Goal: Task Accomplishment & Management: Manage account settings

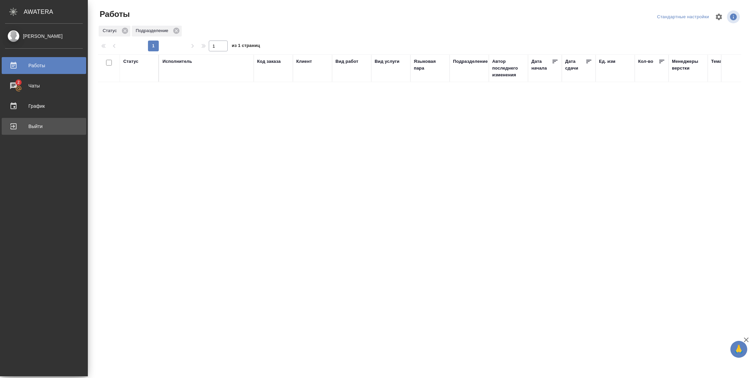
click at [11, 124] on div "Выйти" at bounding box center [44, 126] width 78 height 10
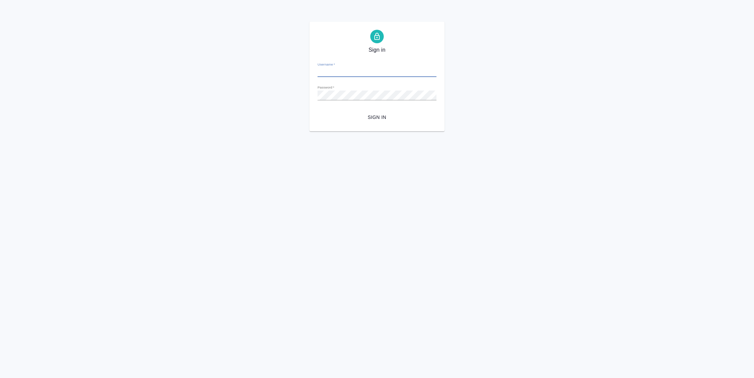
type input "[PERSON_NAME][EMAIL_ADDRESS][DOMAIN_NAME]"
click at [376, 123] on button "Sign in" at bounding box center [377, 117] width 119 height 13
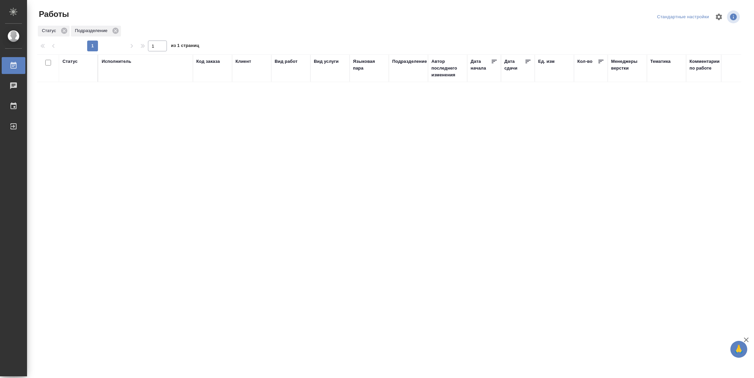
click at [70, 63] on div "Статус" at bounding box center [70, 61] width 15 height 7
click at [76, 90] on div "Подбор Готов к работе" at bounding box center [73, 81] width 20 height 26
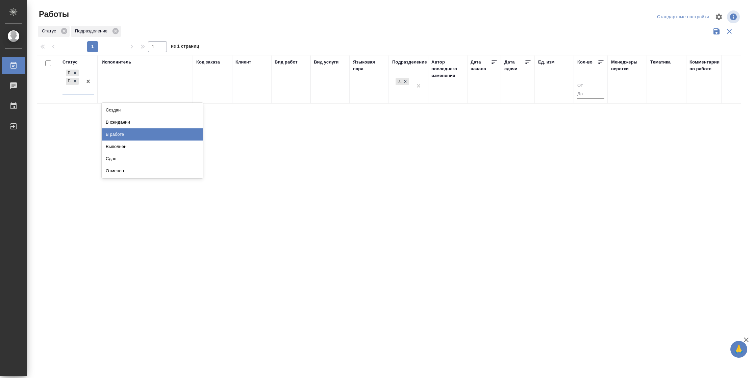
click at [114, 132] on div "В работе" at bounding box center [152, 134] width 101 height 12
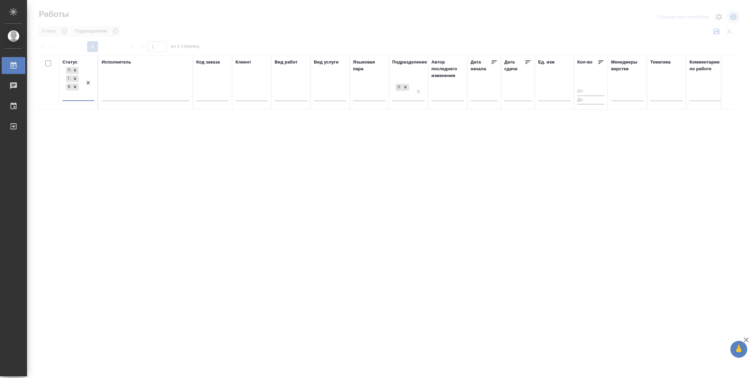
click at [128, 95] on div at bounding box center [146, 95] width 88 height 10
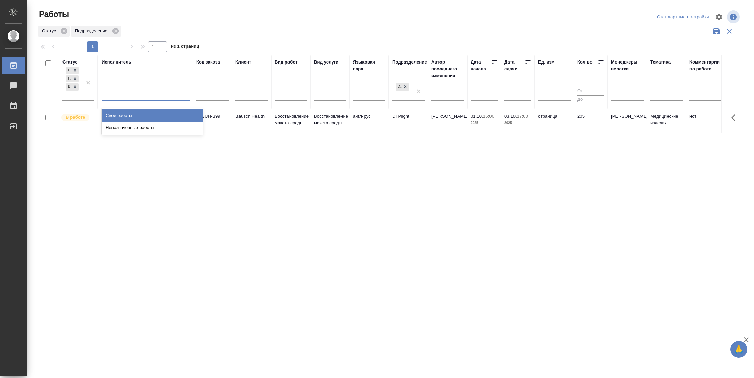
click at [126, 115] on div "Свои работы" at bounding box center [152, 116] width 101 height 12
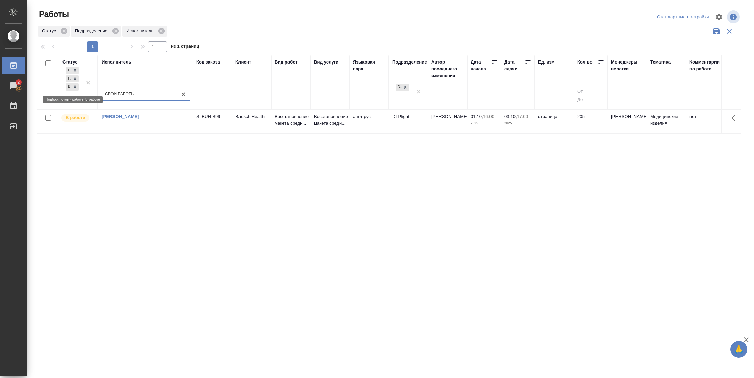
click at [79, 88] on div "В работе" at bounding box center [72, 87] width 14 height 8
click at [75, 87] on icon at bounding box center [75, 87] width 2 height 2
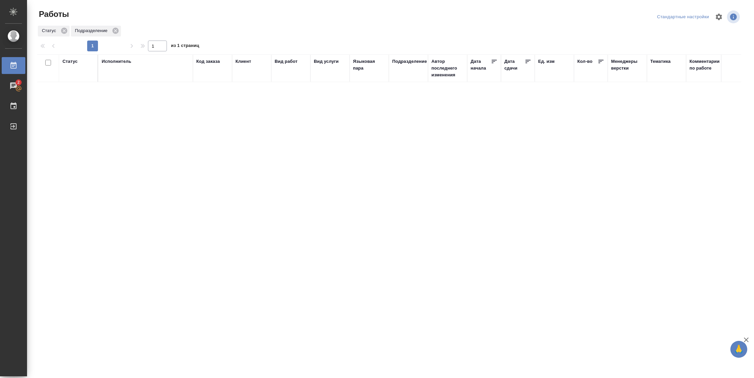
click at [68, 60] on div "Статус" at bounding box center [70, 61] width 15 height 7
click at [82, 93] on div at bounding box center [88, 81] width 12 height 26
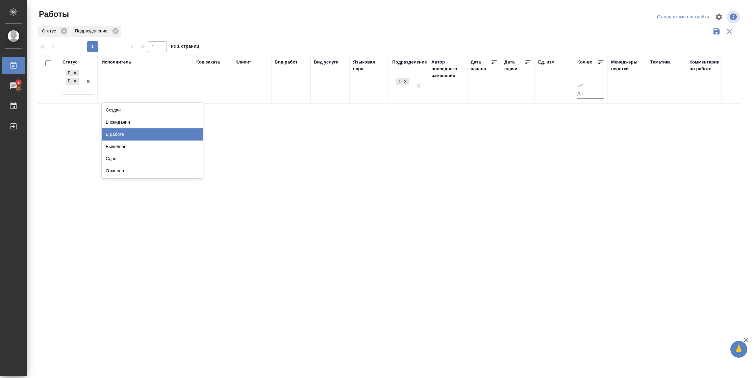
click at [119, 131] on div "В работе" at bounding box center [152, 134] width 101 height 12
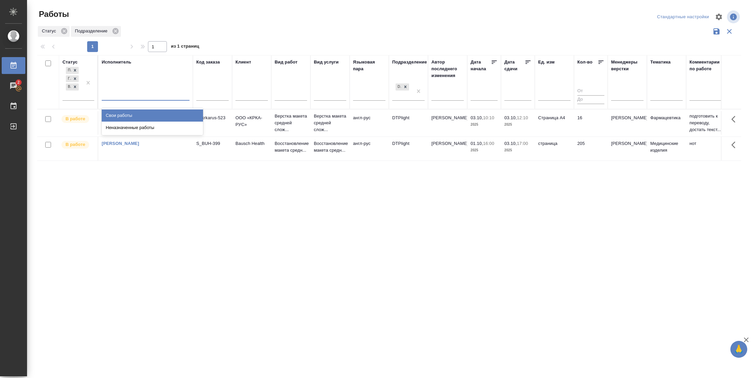
click at [143, 95] on div at bounding box center [146, 94] width 88 height 10
click at [144, 115] on div "Свои работы" at bounding box center [152, 116] width 101 height 12
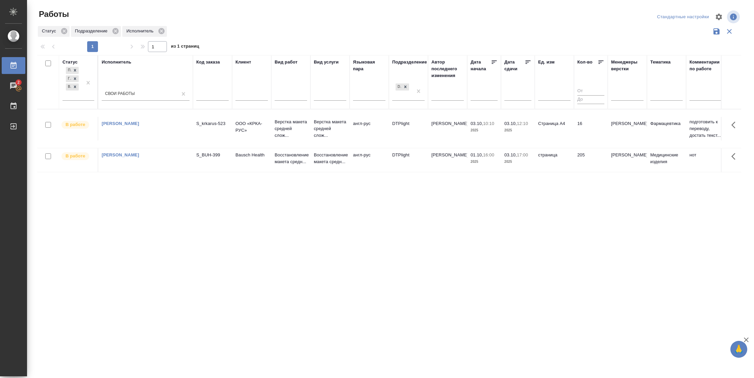
click at [574, 130] on td "16" at bounding box center [591, 129] width 34 height 24
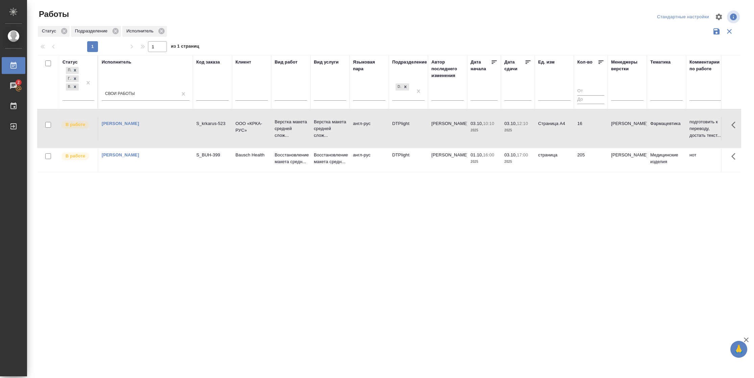
click at [574, 130] on td "16" at bounding box center [591, 129] width 34 height 24
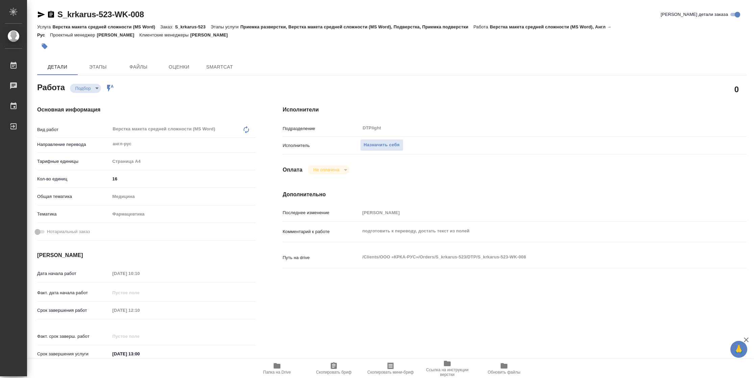
type textarea "x"
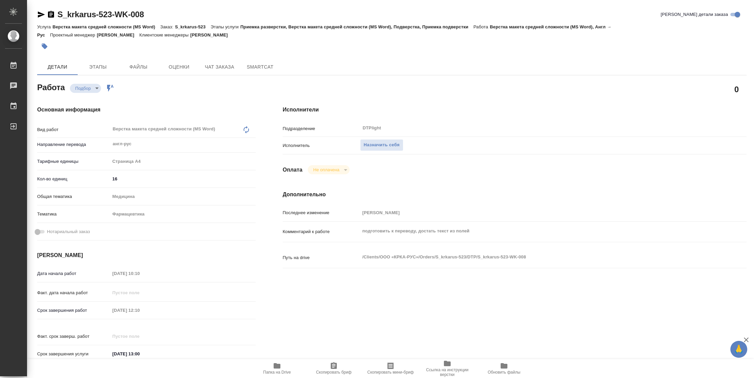
type textarea "x"
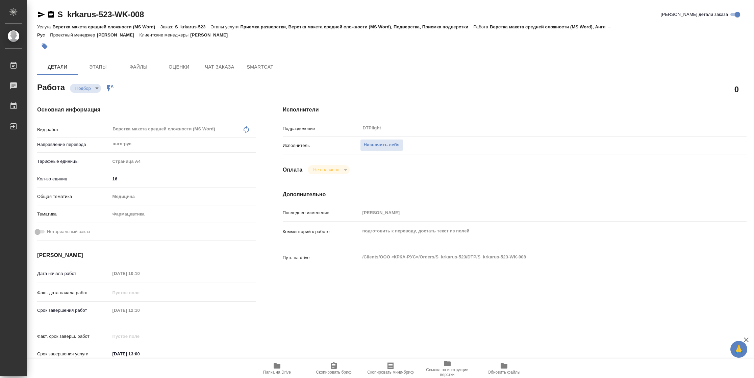
click at [275, 373] on span "Папка на Drive" at bounding box center [277, 372] width 28 height 5
type textarea "x"
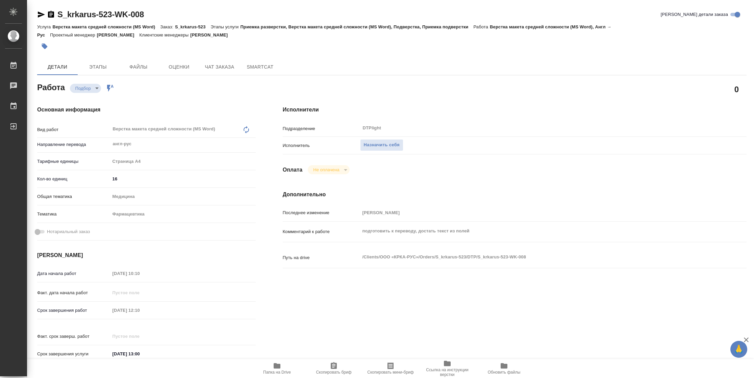
type textarea "x"
click at [383, 140] on button "Назначить себя" at bounding box center [381, 145] width 43 height 12
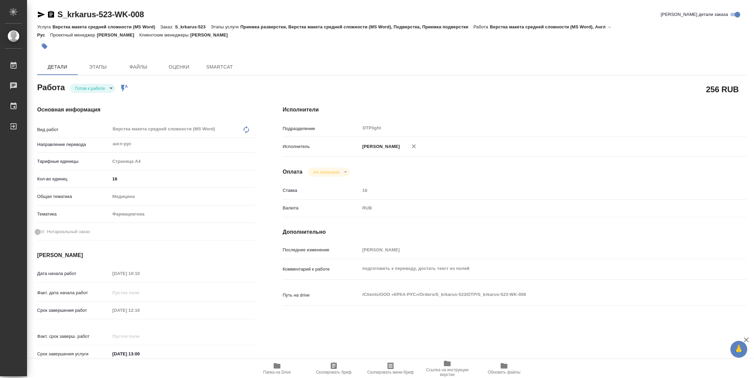
type textarea "x"
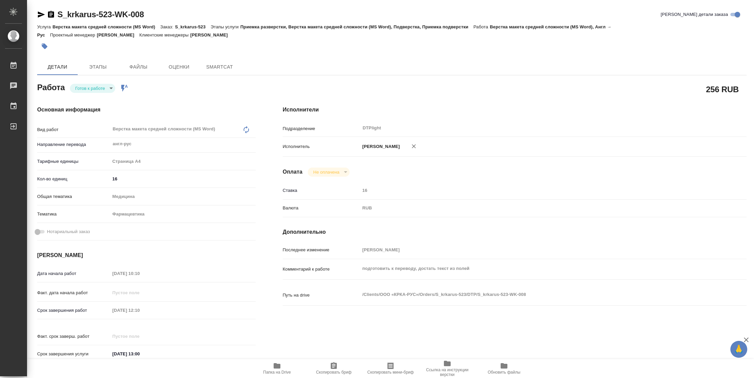
type textarea "x"
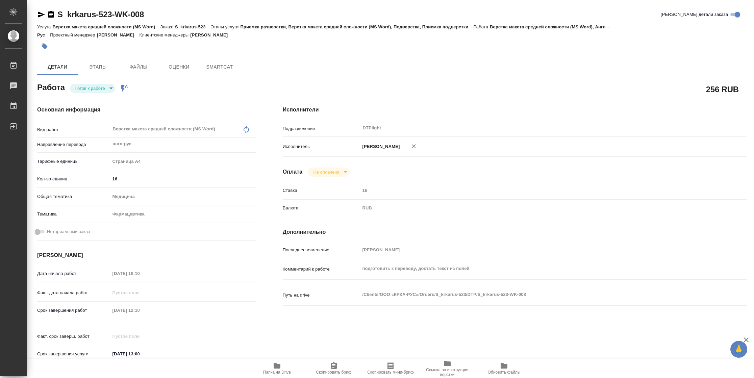
type textarea "x"
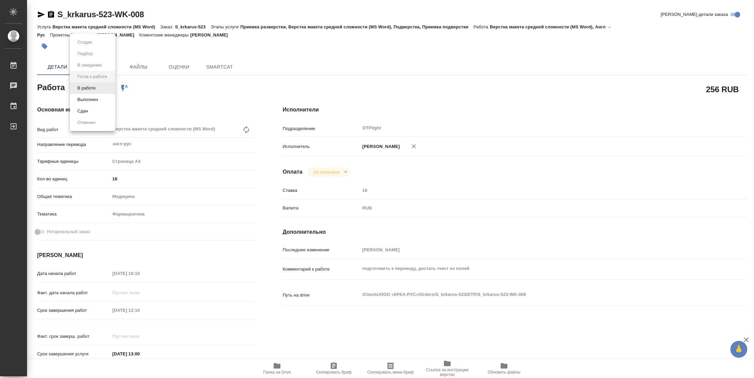
click at [90, 91] on body "🙏 .cls-1 fill:#fff; AWATERA Vasilyeva Natalia Работы Чаты График Выйти S_krkaru…" at bounding box center [377, 189] width 754 height 378
type textarea "x"
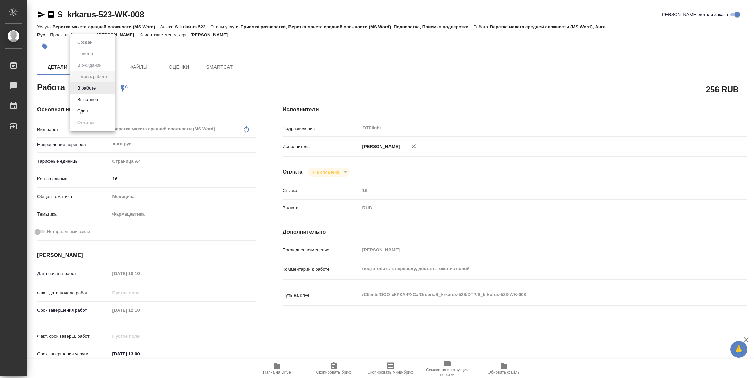
type textarea "x"
click at [88, 90] on button "В работе" at bounding box center [86, 87] width 22 height 7
type textarea "x"
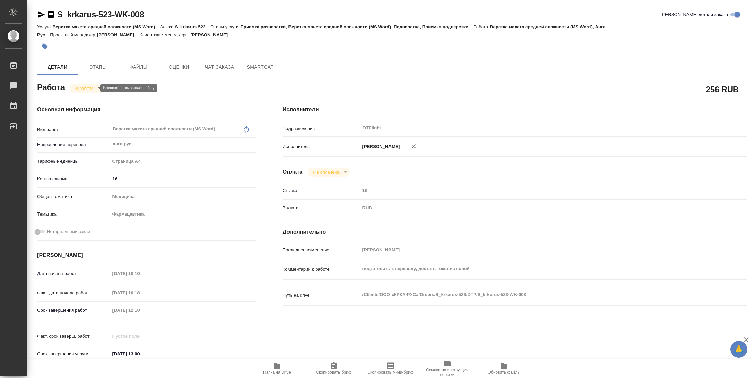
type textarea "x"
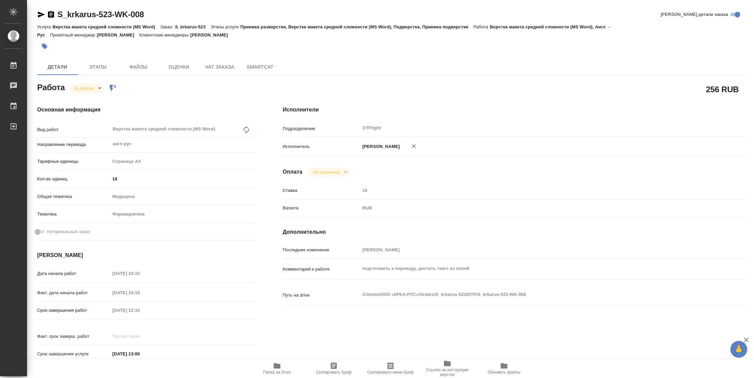
type textarea "x"
click at [41, 14] on icon "button" at bounding box center [41, 14] width 7 height 6
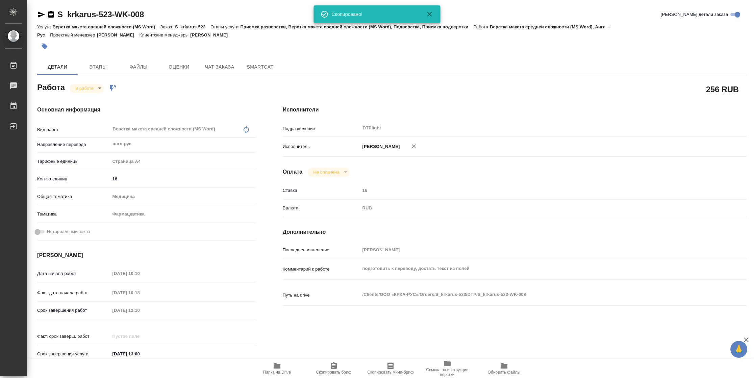
type textarea "x"
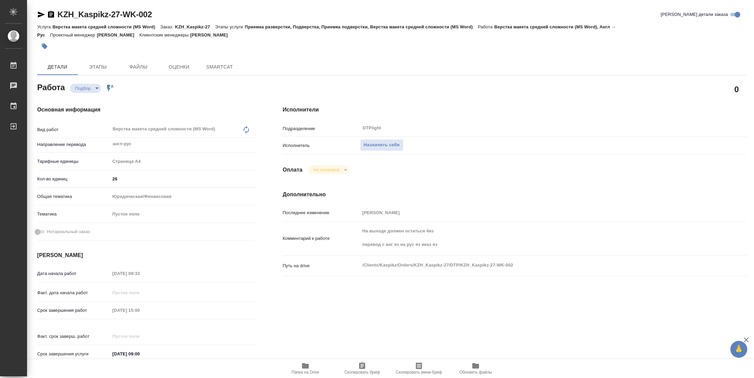
type textarea "x"
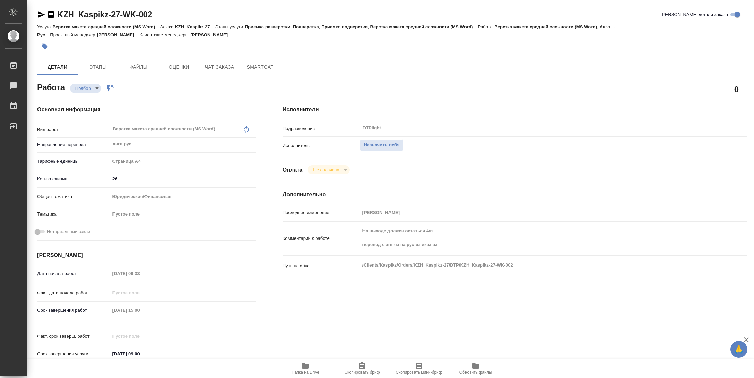
type textarea "x"
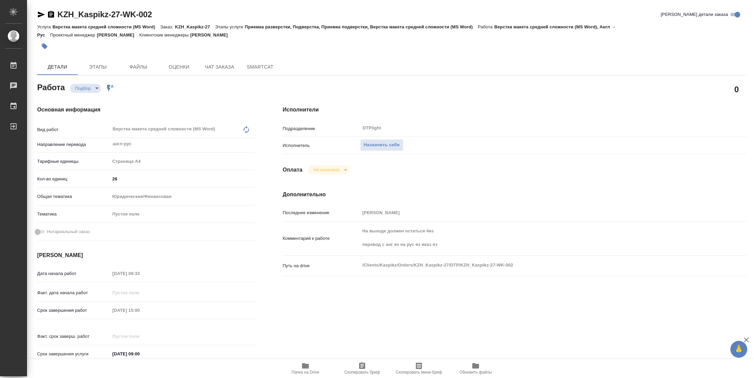
type textarea "x"
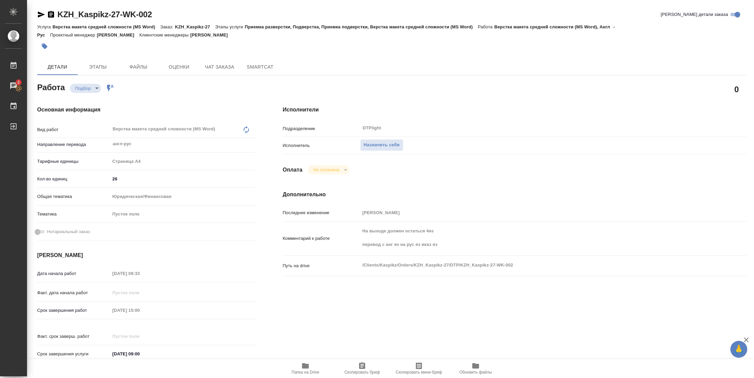
click at [302, 368] on icon "button" at bounding box center [305, 366] width 8 height 8
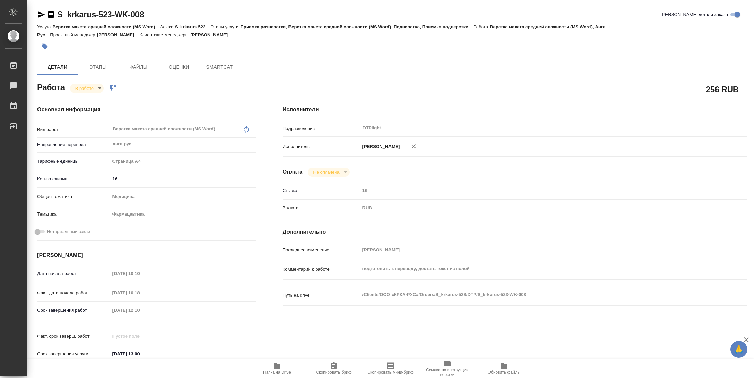
type textarea "x"
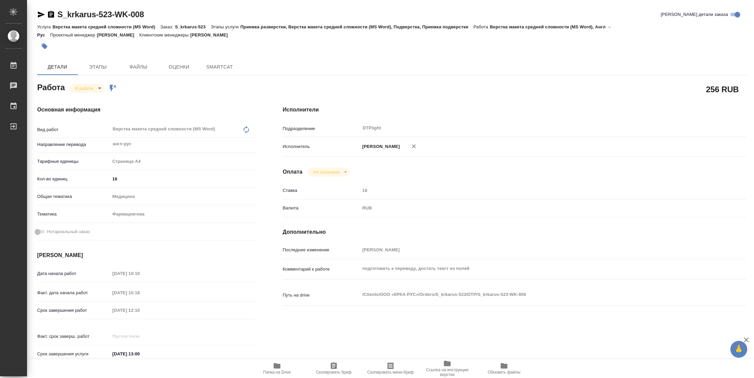
type textarea "x"
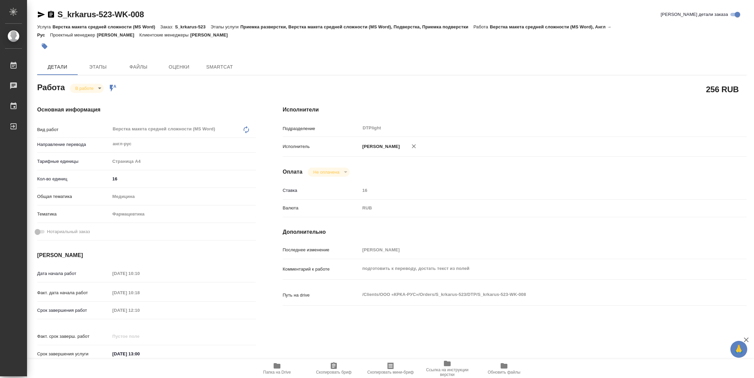
type textarea "x"
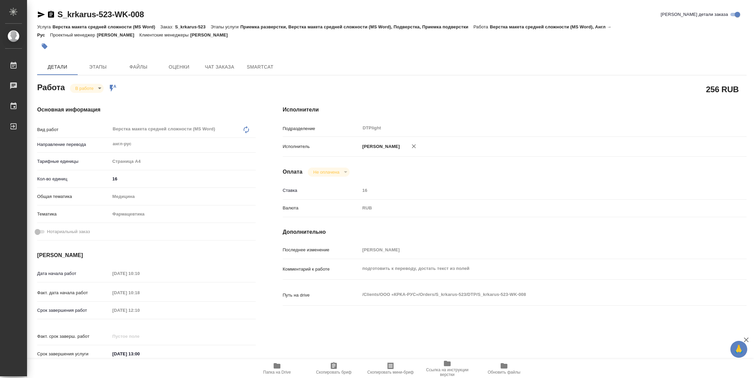
type textarea "x"
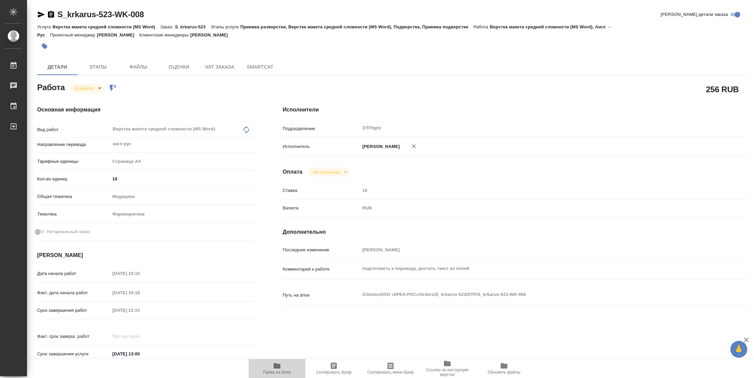
click at [271, 371] on span "Папка на Drive" at bounding box center [277, 372] width 28 height 5
type textarea "x"
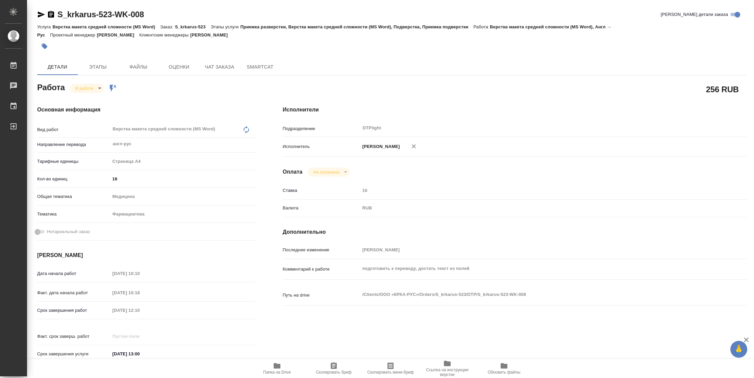
type textarea "x"
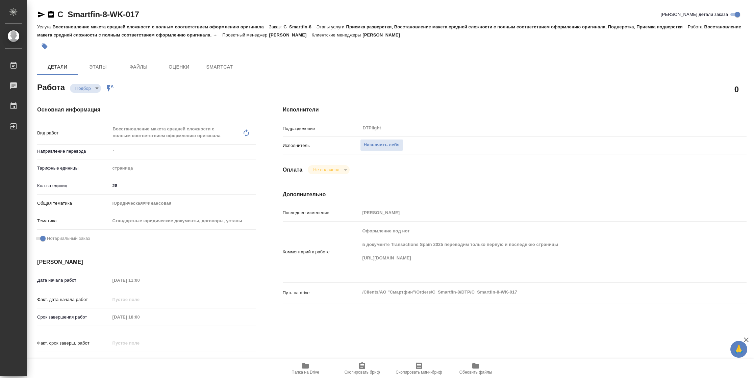
type textarea "x"
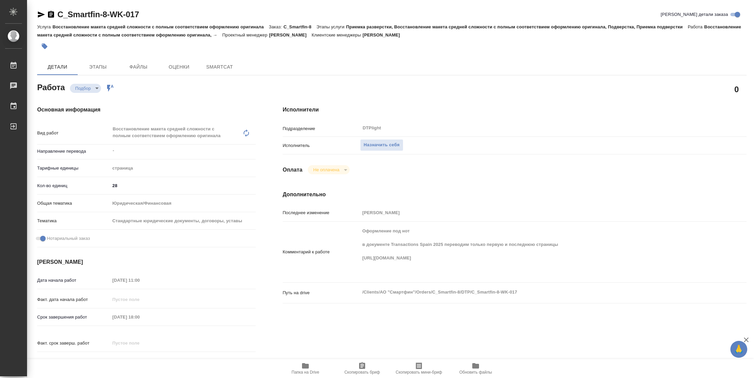
type textarea "x"
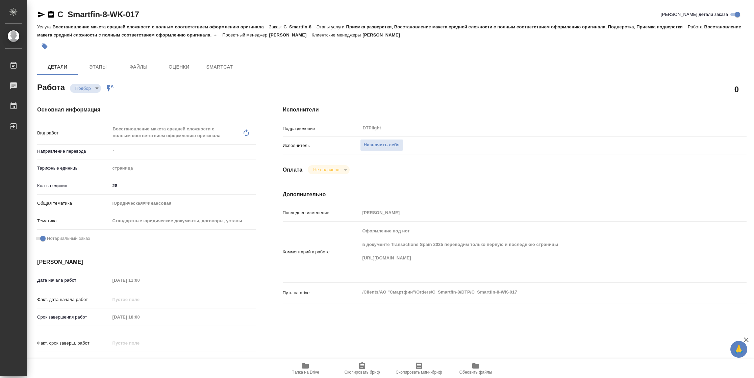
type textarea "x"
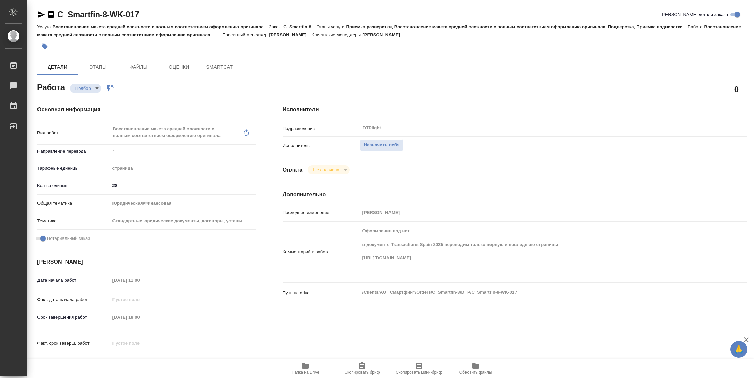
type textarea "x"
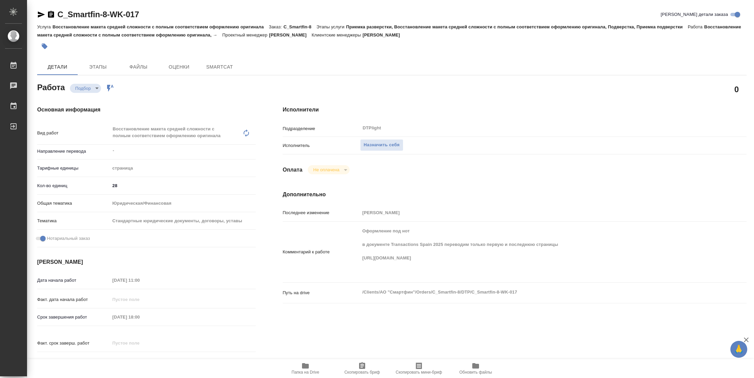
click at [311, 367] on span "Папка на Drive" at bounding box center [305, 368] width 49 height 13
type textarea "x"
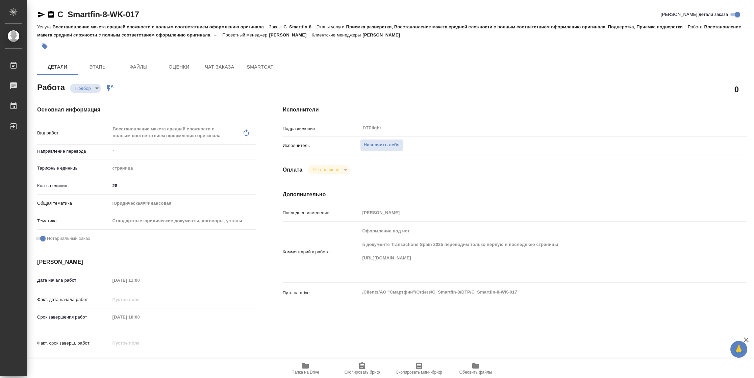
type textarea "x"
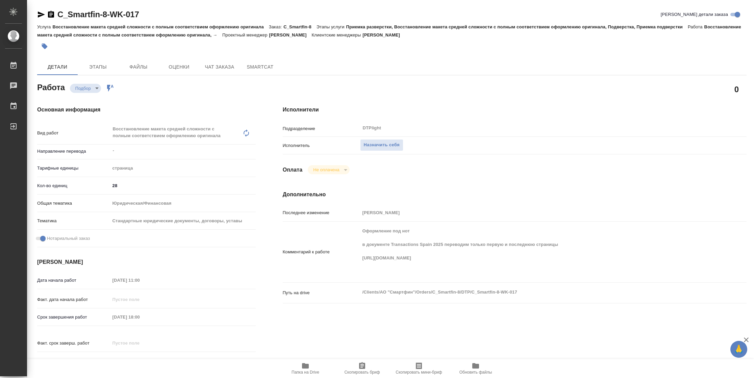
type textarea "x"
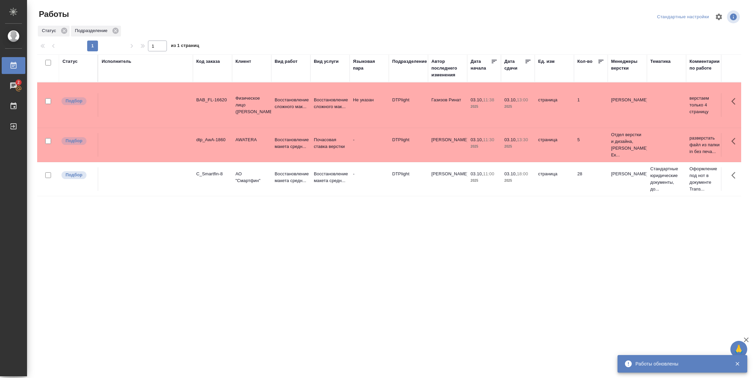
click at [527, 60] on icon at bounding box center [528, 61] width 5 height 3
click at [573, 109] on td "страница" at bounding box center [554, 105] width 39 height 24
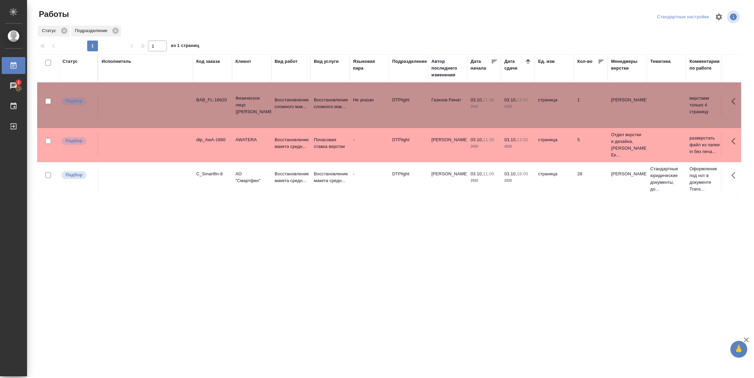
click at [573, 109] on td "страница" at bounding box center [554, 105] width 39 height 24
click at [550, 140] on td "страница" at bounding box center [554, 145] width 39 height 24
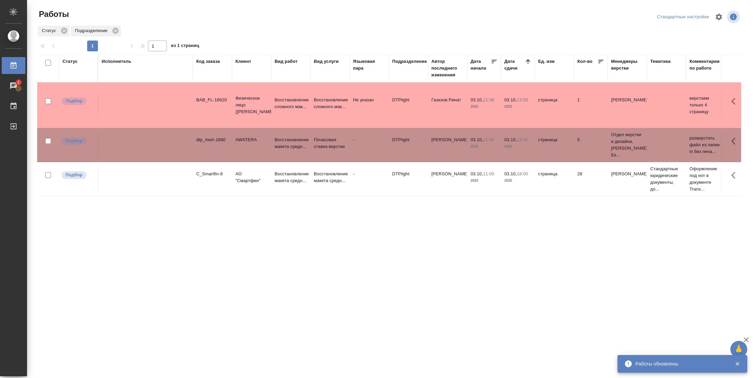
click at [550, 140] on td "страница" at bounding box center [554, 145] width 39 height 24
click at [413, 60] on div "Подразделение" at bounding box center [409, 61] width 35 height 7
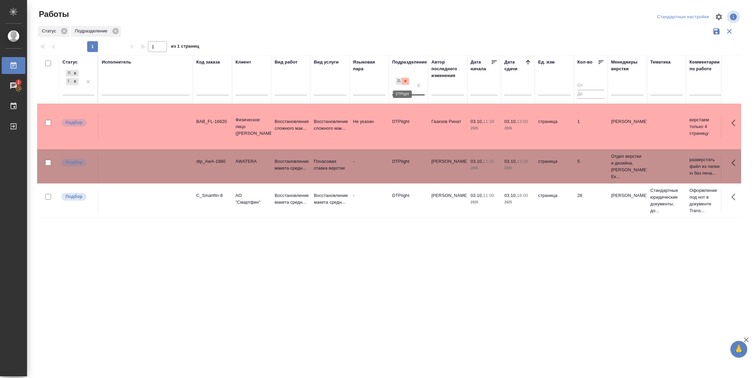
click at [406, 81] on icon at bounding box center [405, 81] width 5 height 5
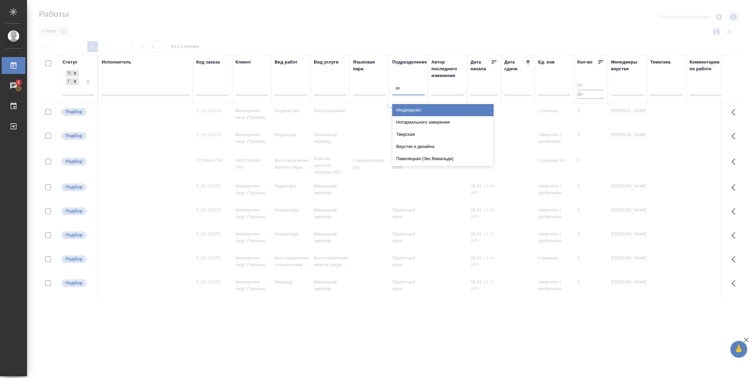
type input "вер"
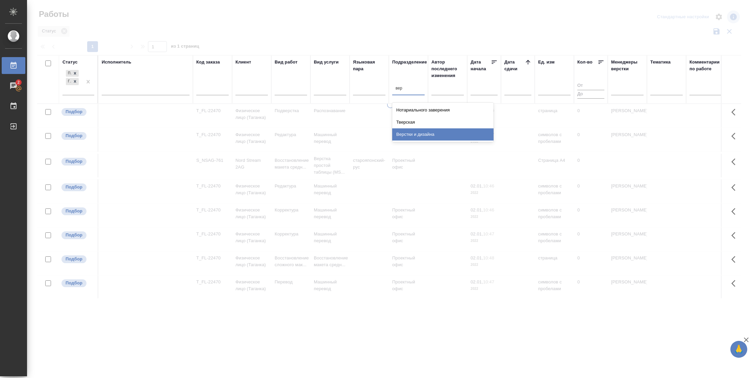
click at [443, 129] on div "Верстки и дизайна" at bounding box center [442, 134] width 101 height 12
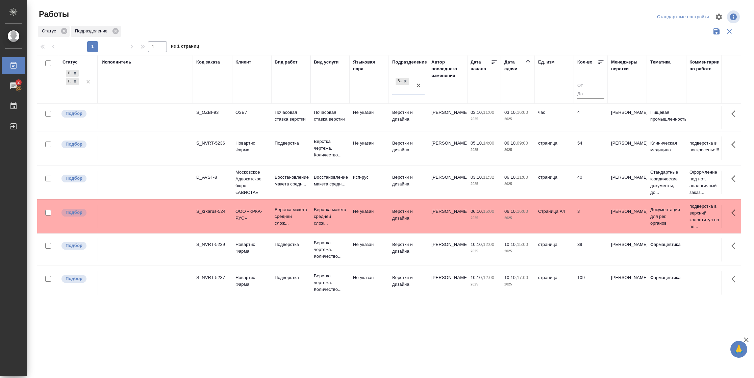
click at [603, 183] on td "40" at bounding box center [591, 183] width 34 height 24
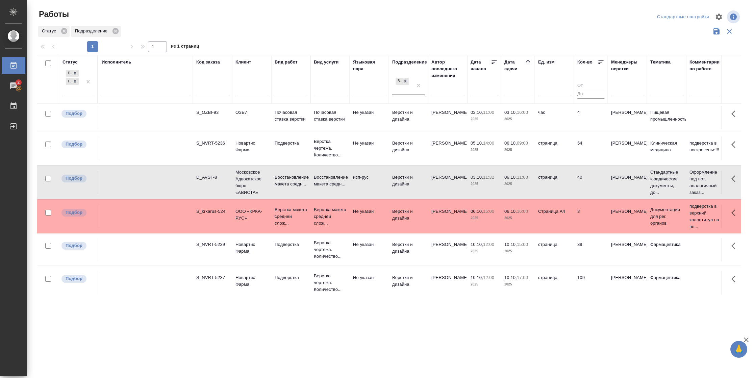
click at [603, 183] on td "40" at bounding box center [591, 183] width 34 height 24
click at [557, 216] on td "Страница А4" at bounding box center [554, 217] width 39 height 24
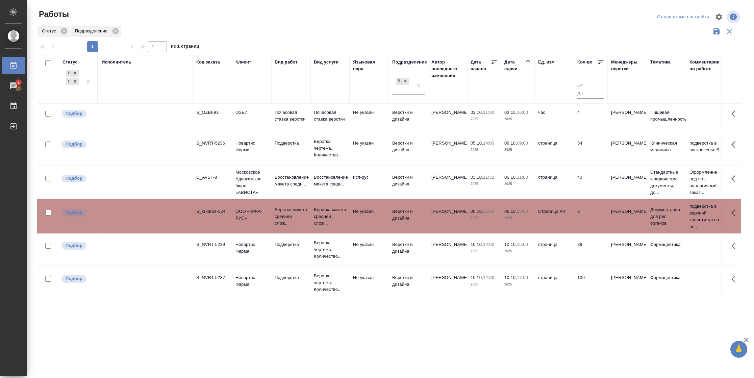
click at [557, 216] on td "Страница А4" at bounding box center [554, 217] width 39 height 24
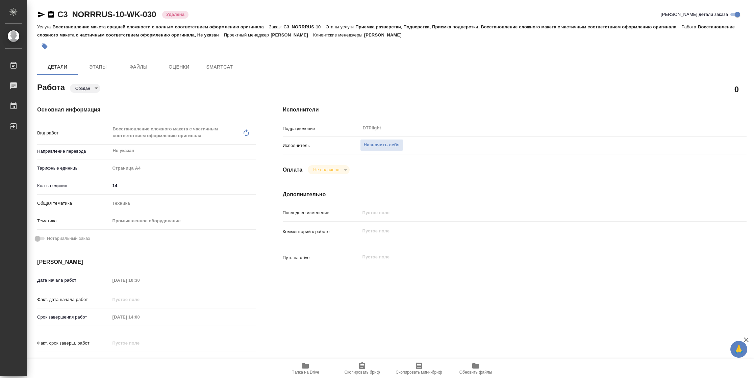
type textarea "x"
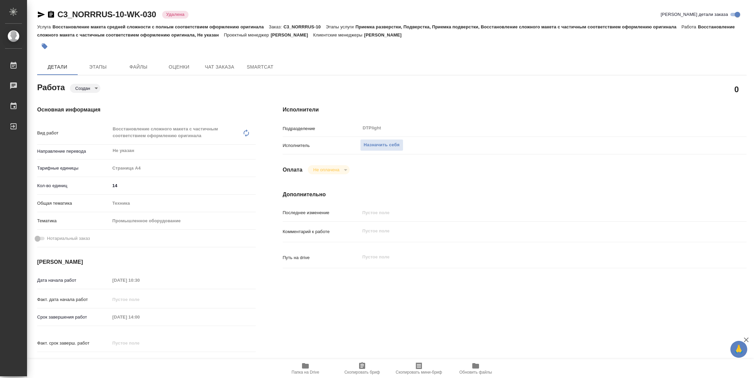
type textarea "x"
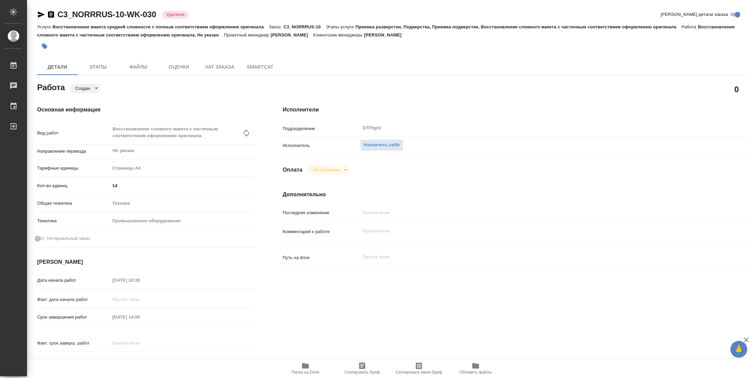
click at [306, 367] on icon "button" at bounding box center [305, 365] width 7 height 5
type textarea "x"
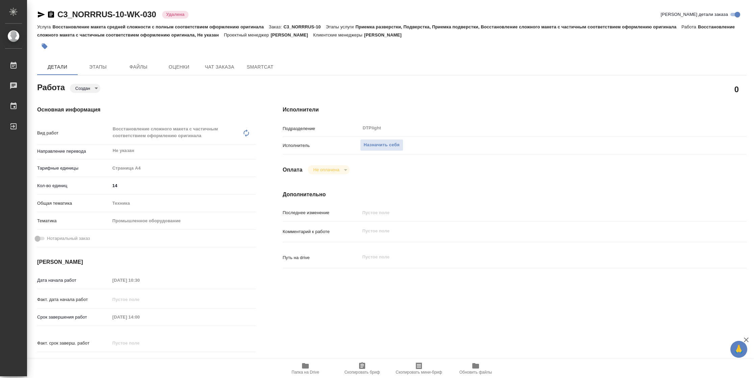
type textarea "x"
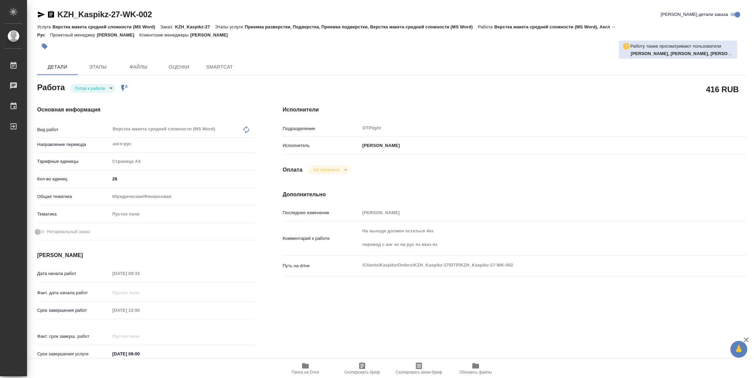
type textarea "x"
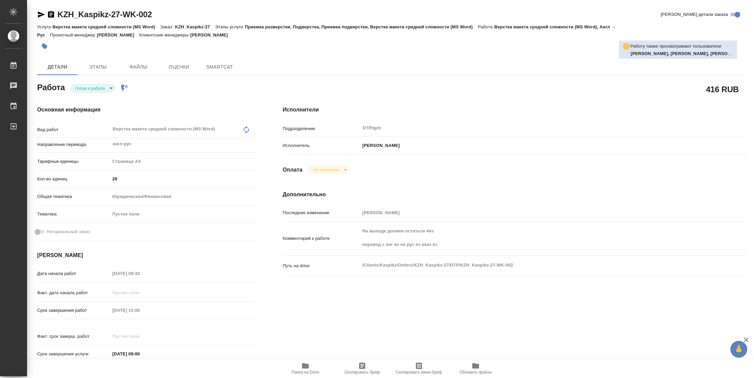
type textarea "x"
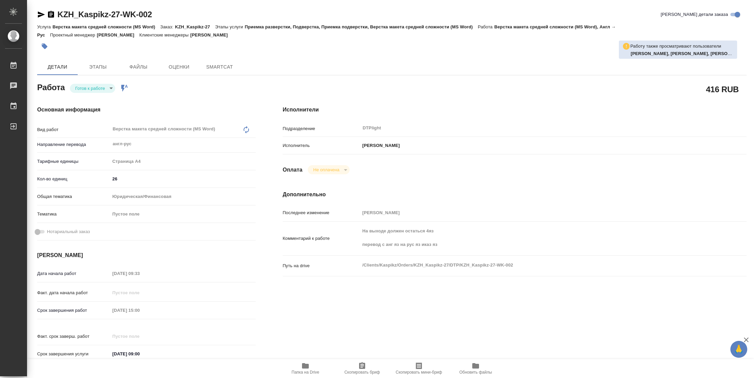
type textarea "x"
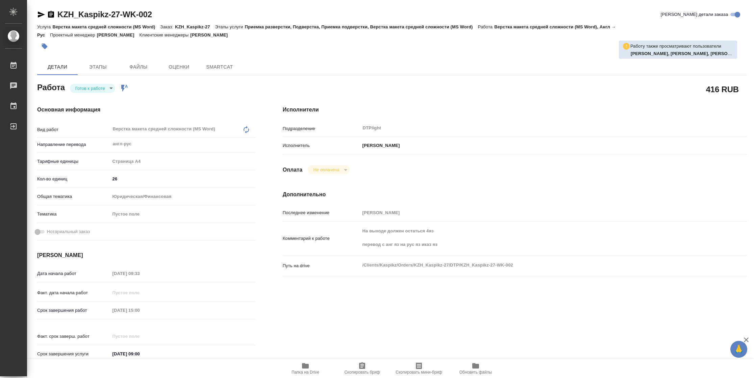
type textarea "x"
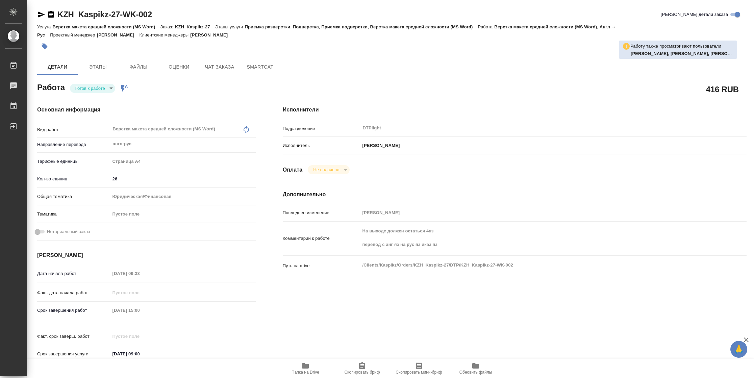
type textarea "x"
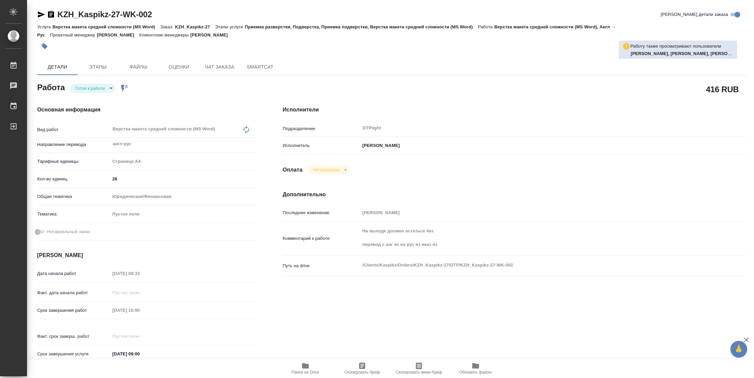
type textarea "x"
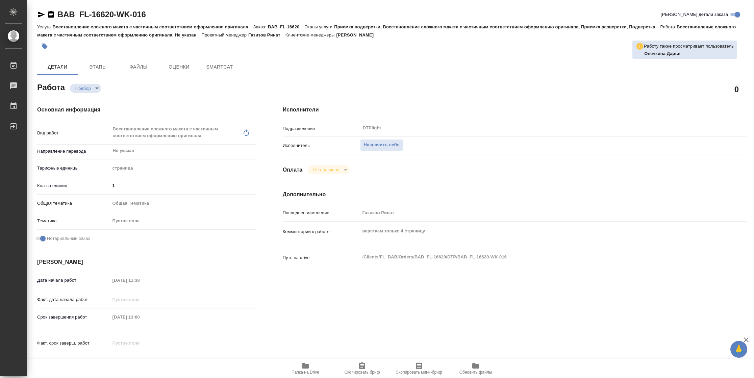
type textarea "x"
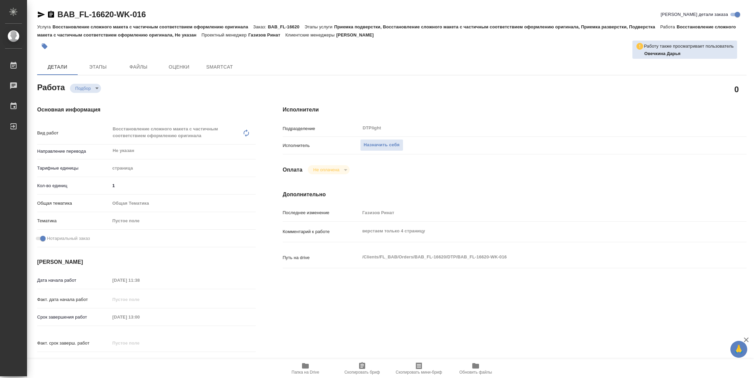
type textarea "x"
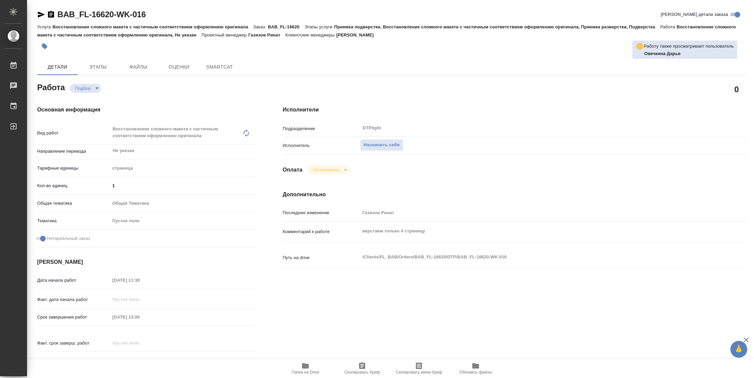
type textarea "x"
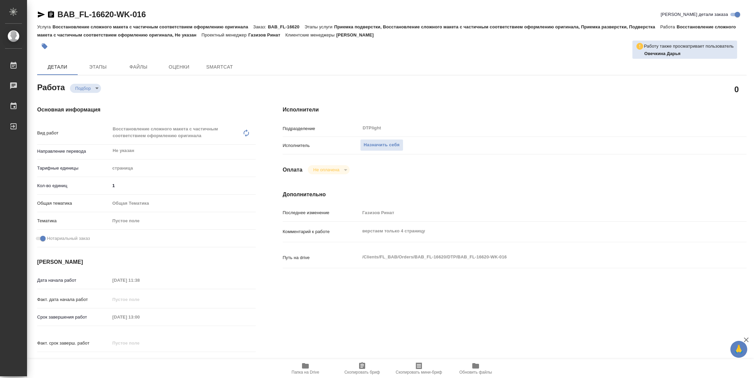
type textarea "x"
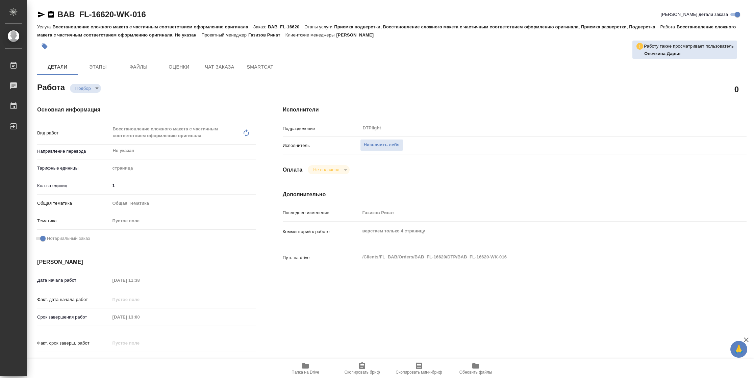
click at [306, 371] on span "Папка на Drive" at bounding box center [306, 372] width 28 height 5
type textarea "x"
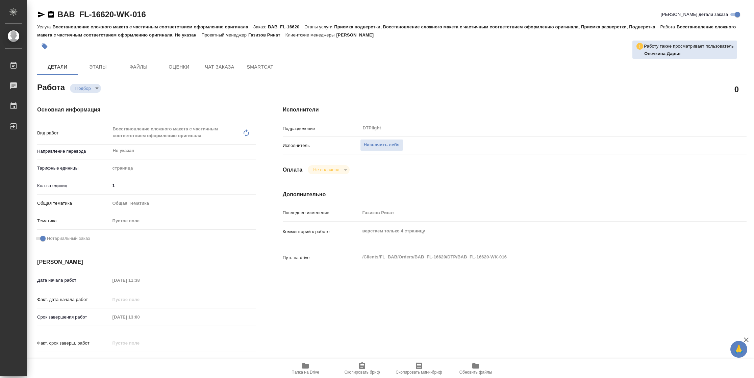
type textarea "x"
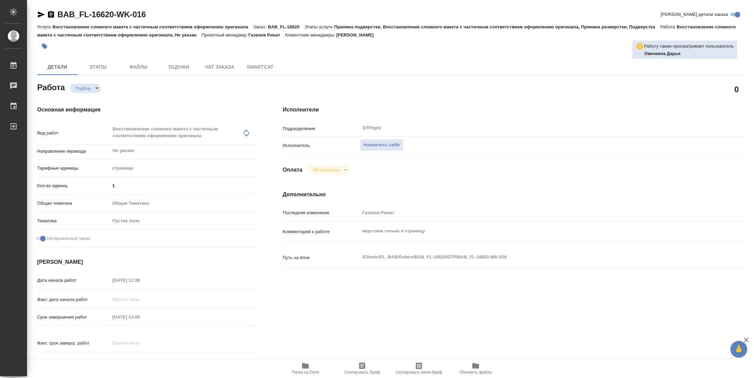
type textarea "x"
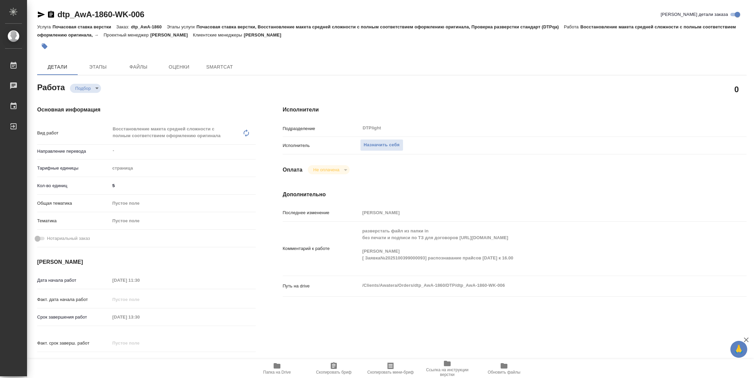
type textarea "x"
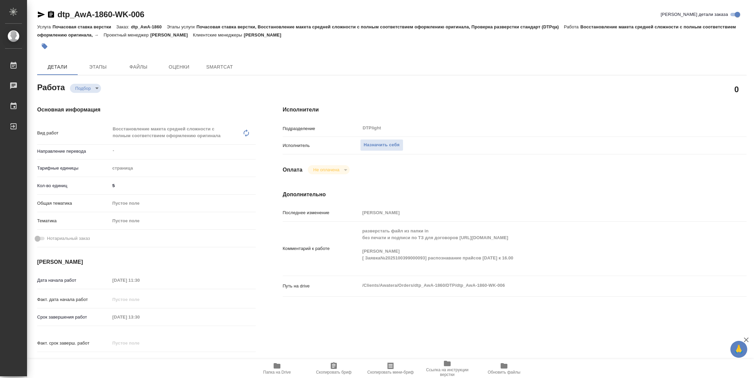
type textarea "x"
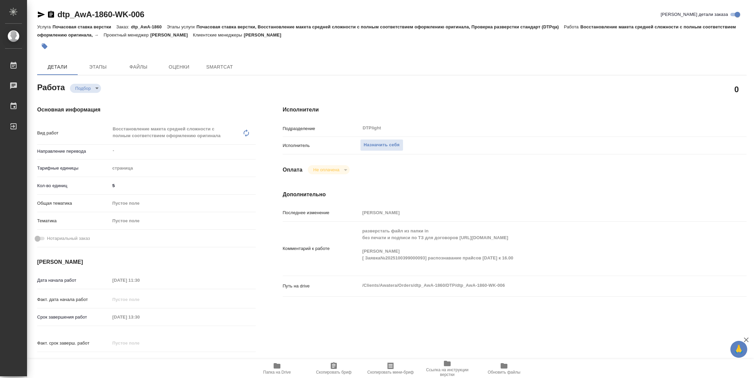
type textarea "x"
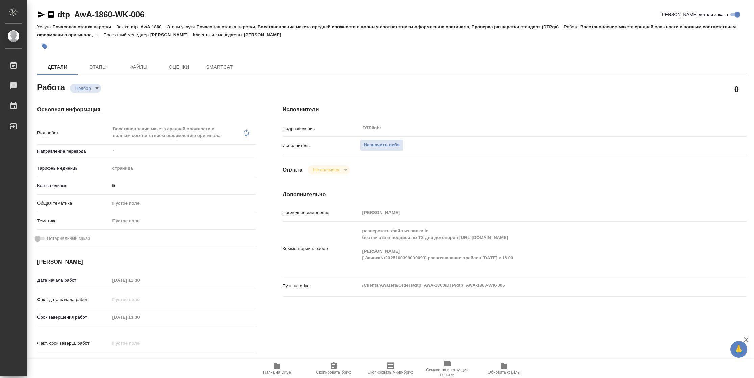
type textarea "x"
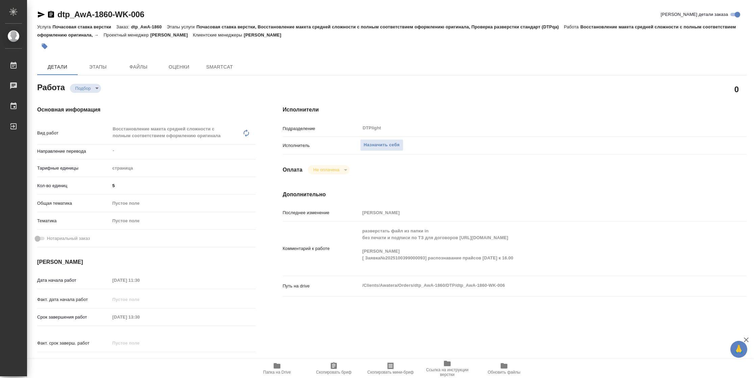
type textarea "x"
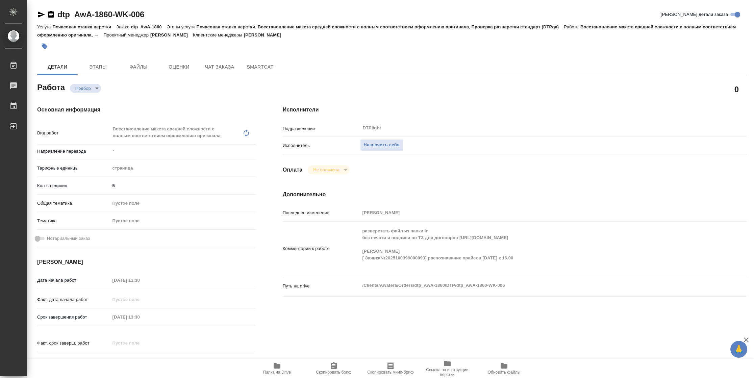
type textarea "x"
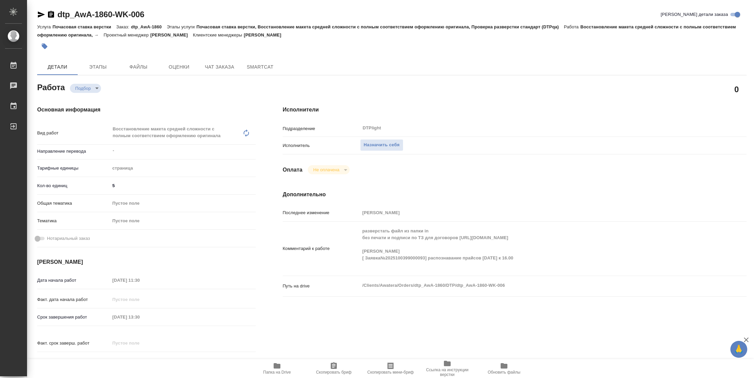
type textarea "x"
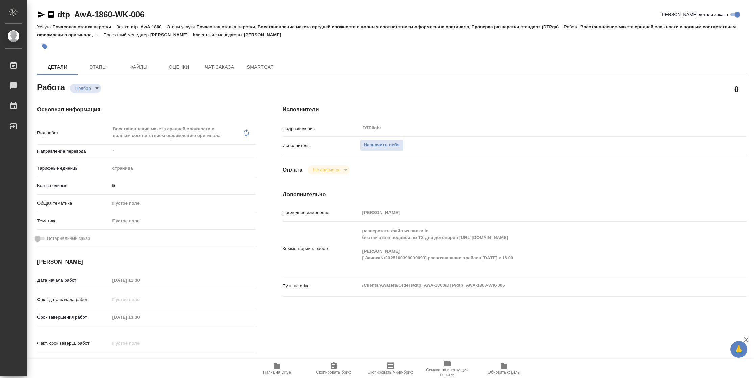
click at [284, 370] on span "Папка на Drive" at bounding box center [277, 372] width 28 height 5
type textarea "x"
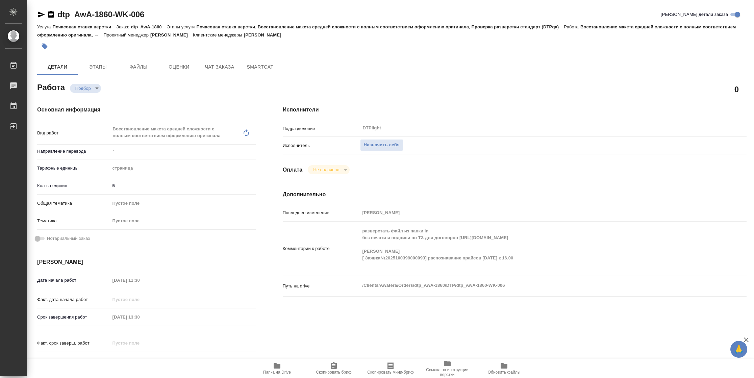
type textarea "x"
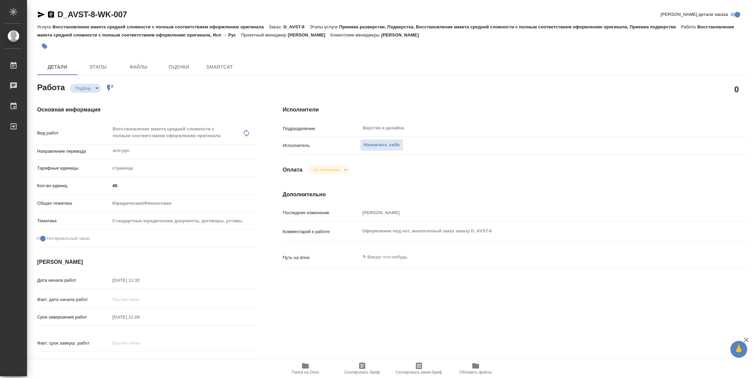
type textarea "x"
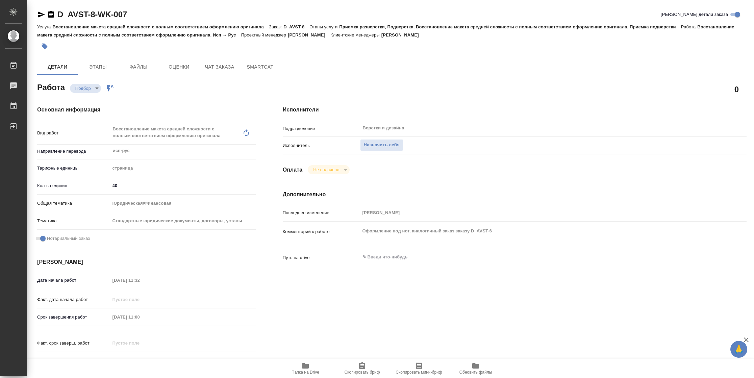
type textarea "x"
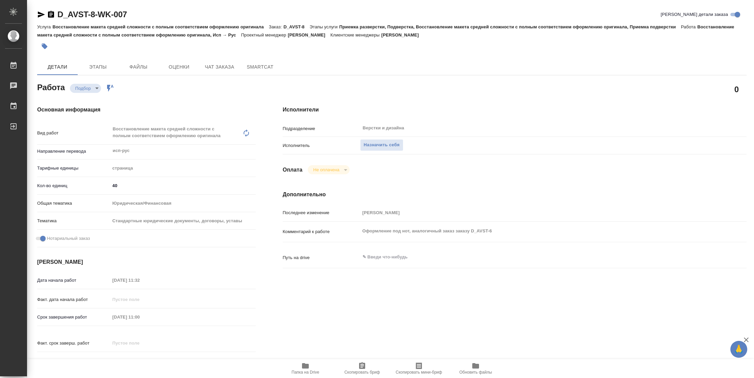
type textarea "x"
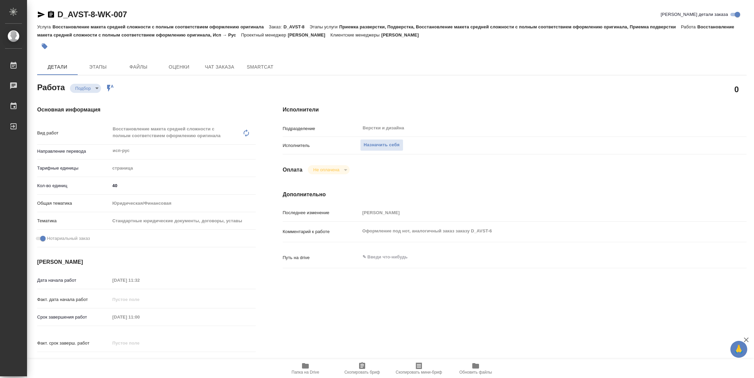
click at [305, 367] on icon "button" at bounding box center [305, 365] width 7 height 5
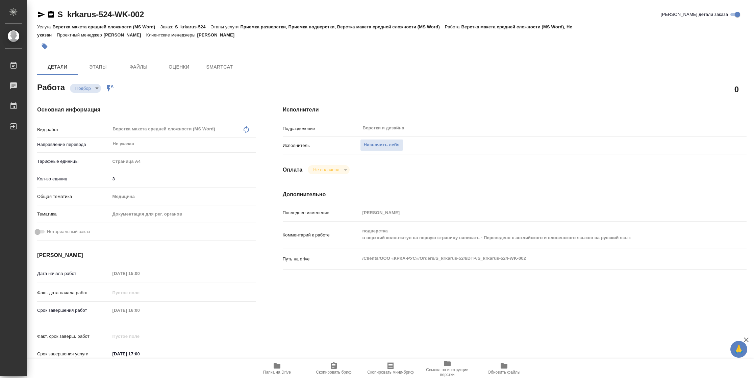
type textarea "x"
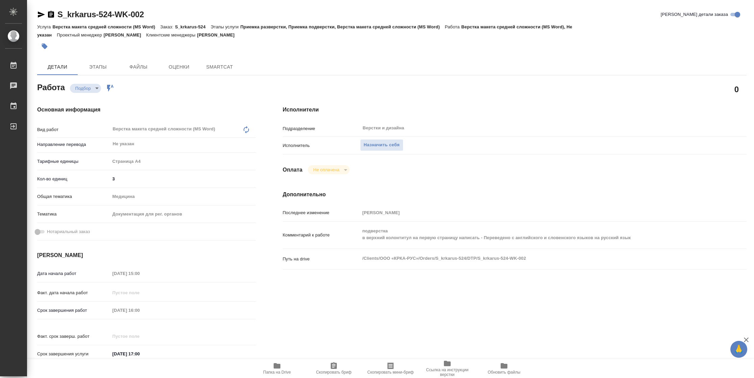
type textarea "x"
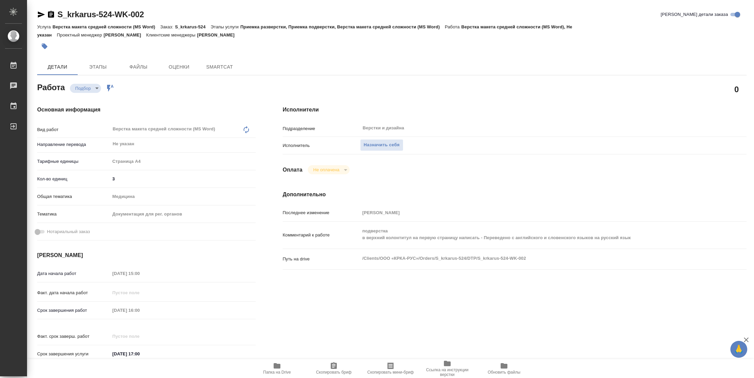
type textarea "x"
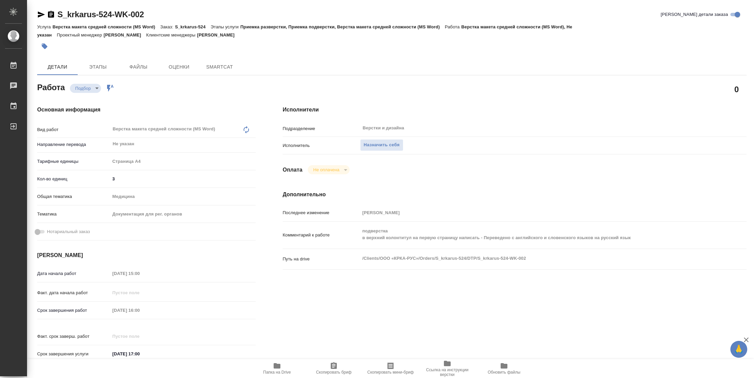
type textarea "x"
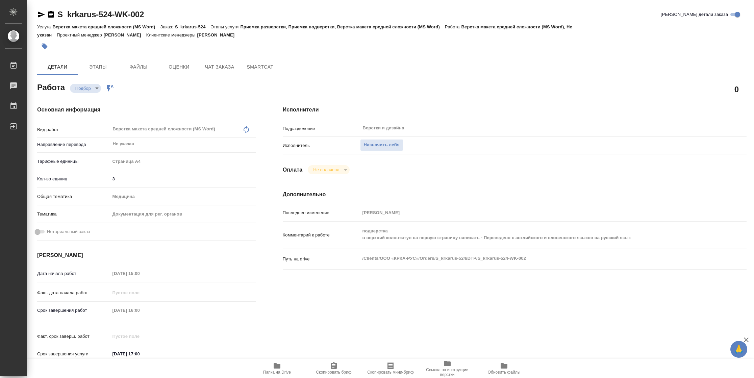
type textarea "x"
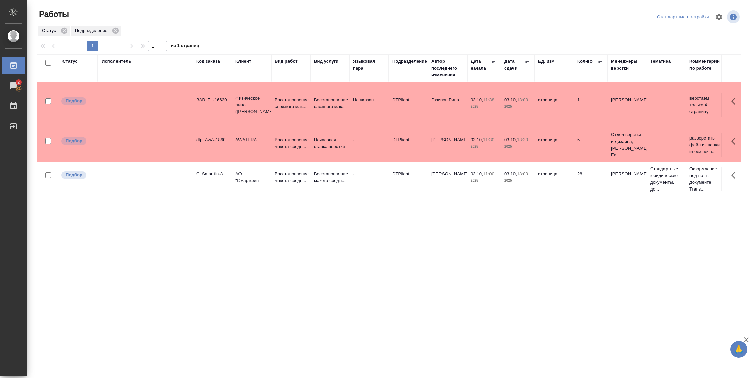
click at [74, 63] on div "Статус" at bounding box center [70, 61] width 15 height 7
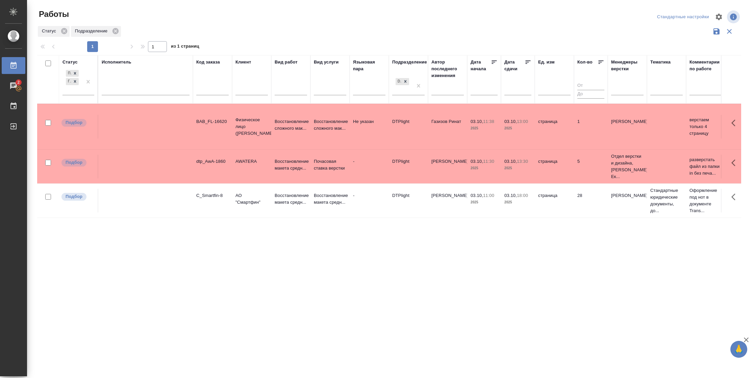
drag, startPoint x: 87, startPoint y: 92, endPoint x: 101, endPoint y: 105, distance: 19.4
click at [86, 91] on div at bounding box center [88, 82] width 12 height 26
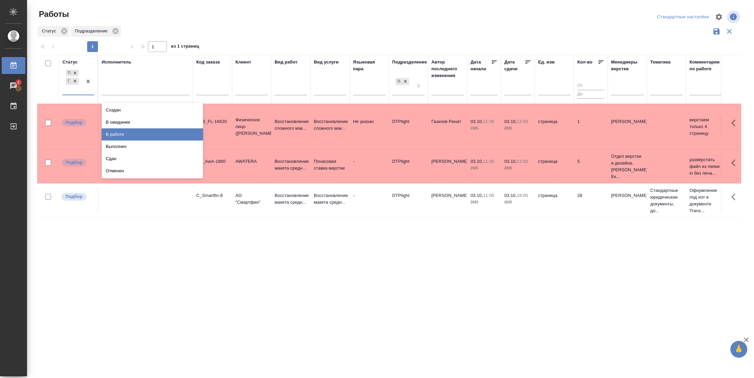
drag, startPoint x: 140, startPoint y: 132, endPoint x: 139, endPoint y: 91, distance: 41.3
click at [140, 131] on div "В работе" at bounding box center [152, 134] width 101 height 12
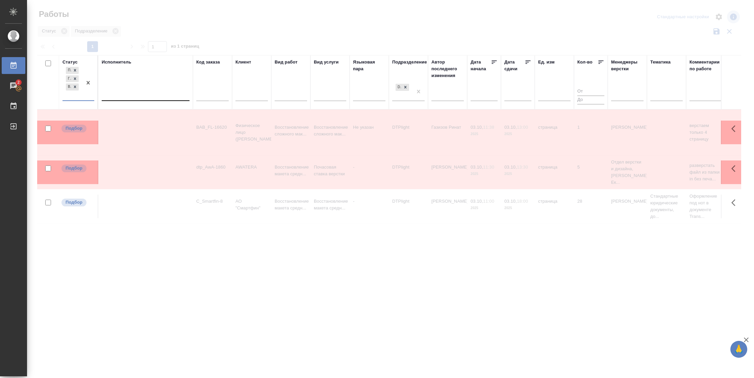
click at [139, 91] on div at bounding box center [146, 94] width 88 height 10
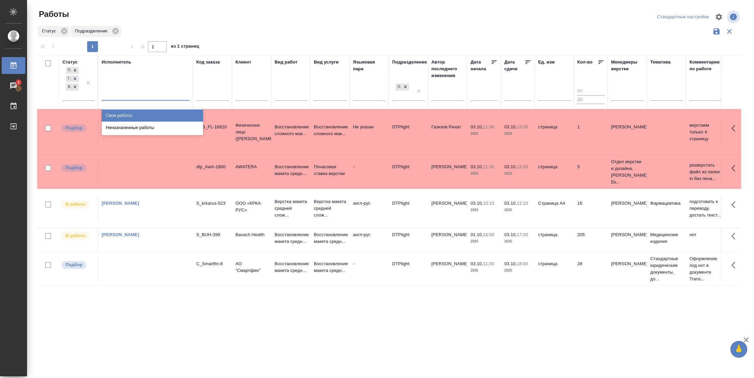
click at [133, 114] on div "Свои работы" at bounding box center [152, 116] width 101 height 12
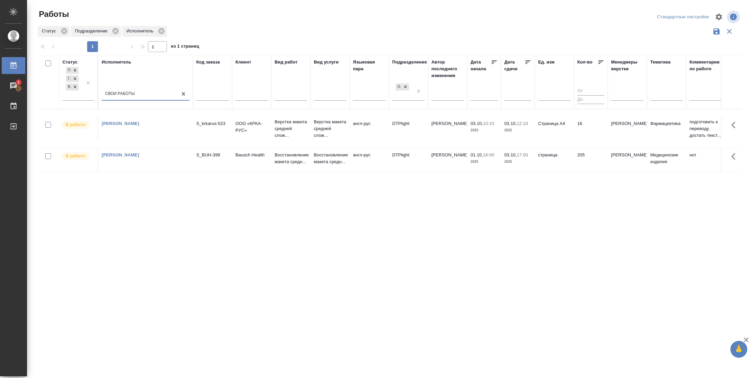
click at [527, 60] on icon at bounding box center [528, 61] width 5 height 3
click at [577, 130] on td "16" at bounding box center [591, 129] width 34 height 24
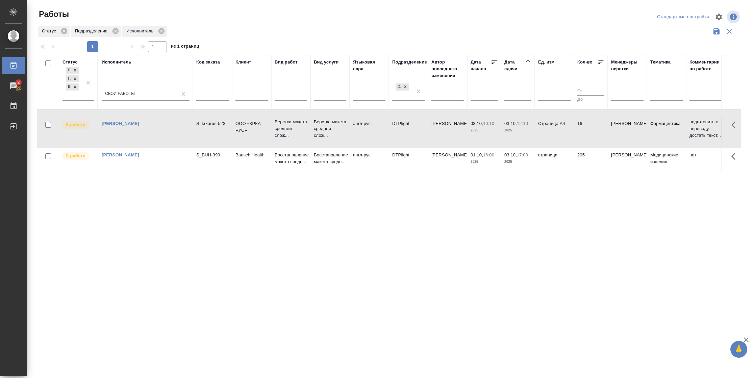
click at [577, 130] on td "16" at bounding box center [591, 129] width 34 height 24
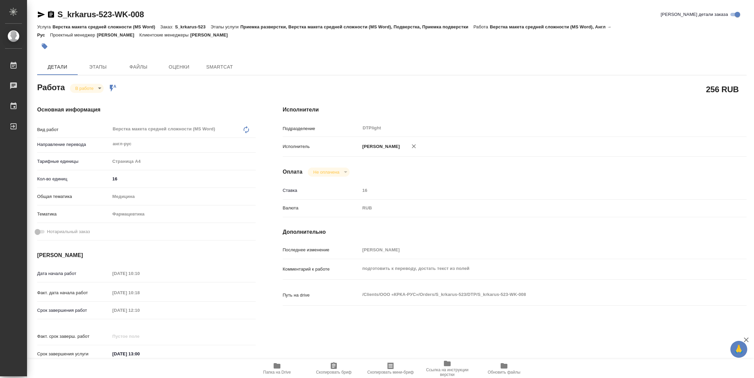
type textarea "x"
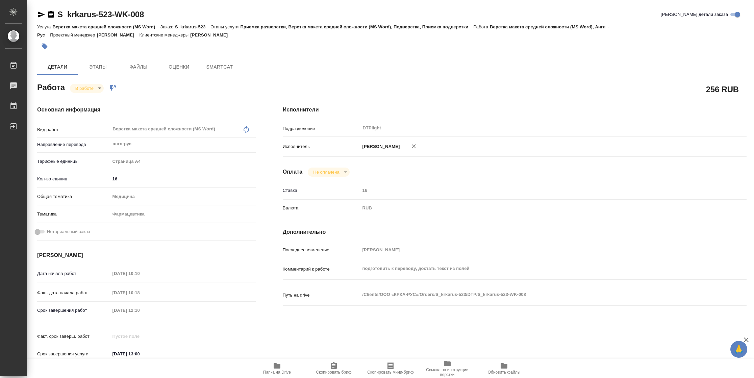
type textarea "x"
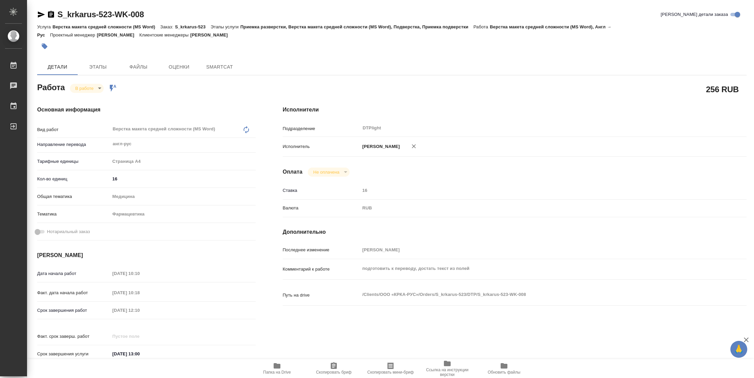
type textarea "x"
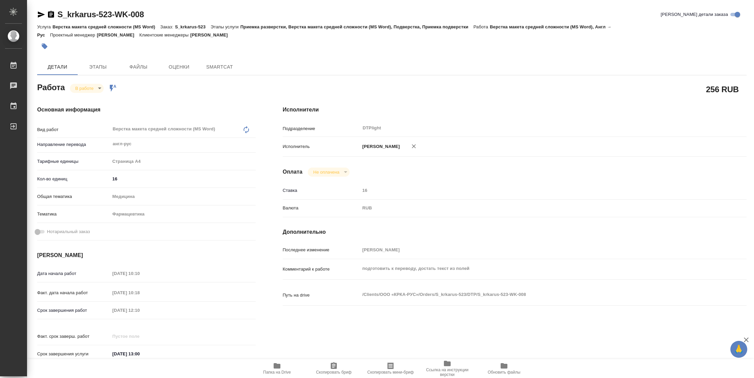
type textarea "x"
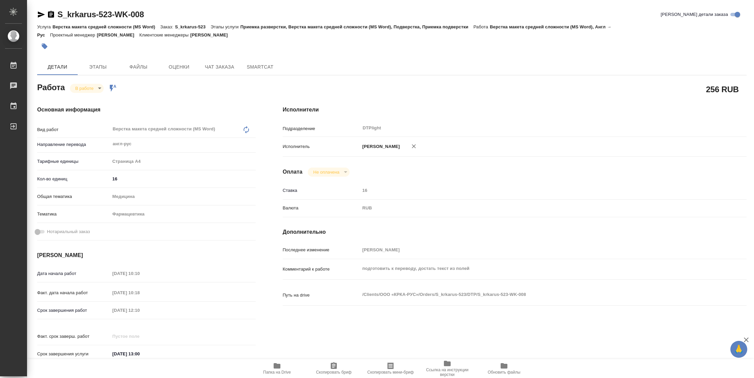
type textarea "x"
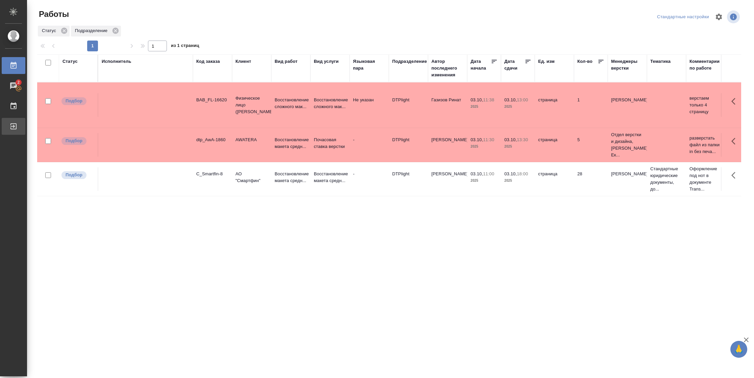
click at [13, 127] on div "Выйти" at bounding box center [5, 126] width 17 height 10
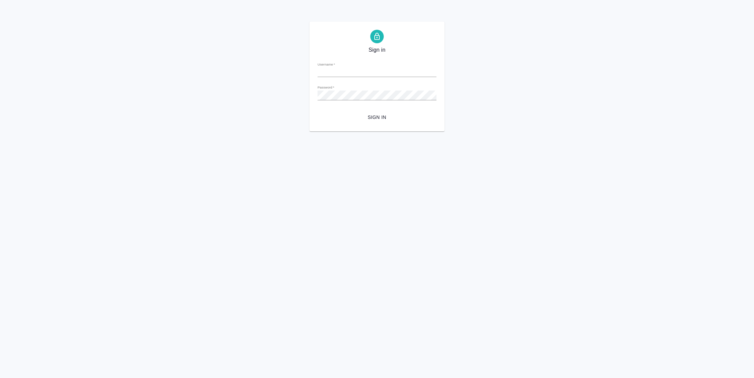
type input "n.vasilyeva@awatera.com"
click at [367, 118] on span "Sign in" at bounding box center [377, 117] width 108 height 8
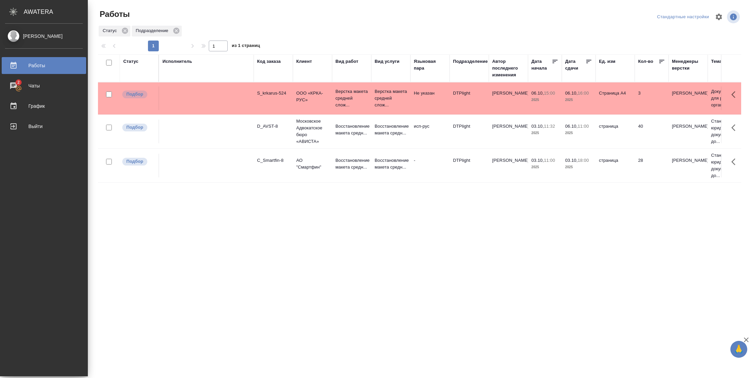
drag, startPoint x: 439, startPoint y: 259, endPoint x: 451, endPoint y: 256, distance: 12.8
click at [439, 259] on div "Статус Исполнитель Код заказа Клиент Вид работ Вид услуги Языковая пара Подразд…" at bounding box center [420, 175] width 644 height 243
click at [575, 105] on td "06.10, 16:00 2025" at bounding box center [579, 99] width 34 height 24
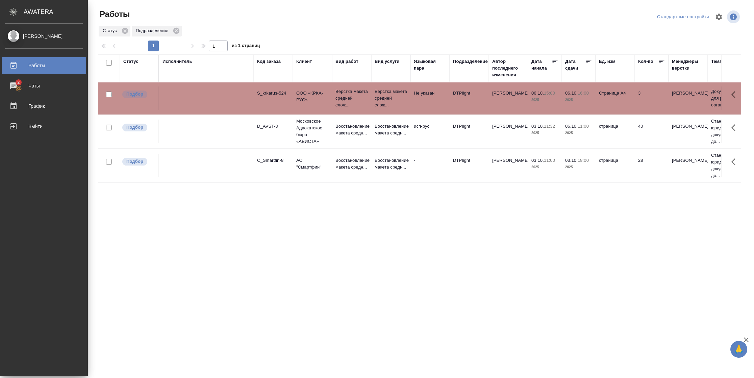
click at [575, 105] on td "06.10, 16:00 2025" at bounding box center [579, 99] width 34 height 24
click at [134, 61] on div "Статус" at bounding box center [130, 61] width 15 height 7
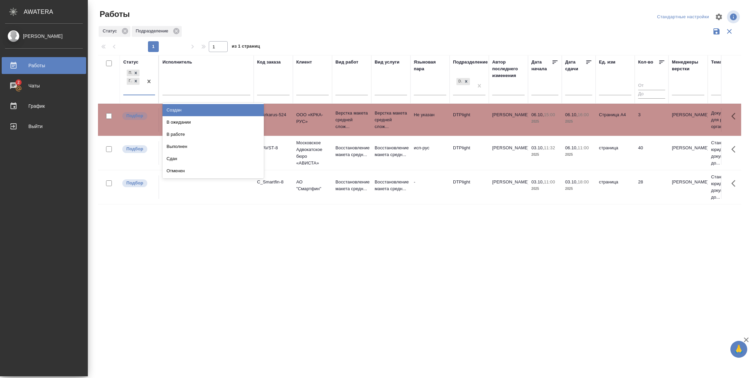
drag, startPoint x: 139, startPoint y: 95, endPoint x: 137, endPoint y: 100, distance: 5.6
click at [137, 98] on div "option Создан focused, 1 of 8. 6 results available. Use Up and Down to choose o…" at bounding box center [139, 84] width 32 height 32
click at [182, 136] on div "В работе" at bounding box center [213, 134] width 101 height 12
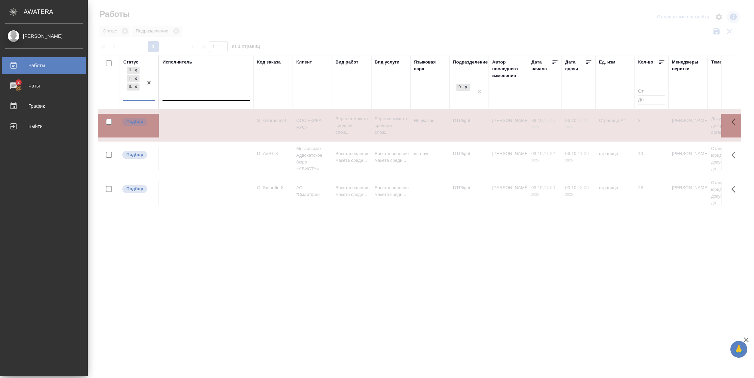
click at [196, 94] on div at bounding box center [207, 94] width 88 height 10
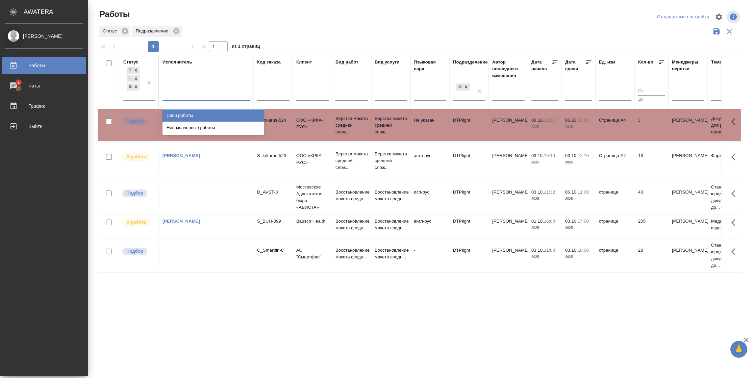
click at [190, 114] on div "Свои работы" at bounding box center [213, 116] width 101 height 12
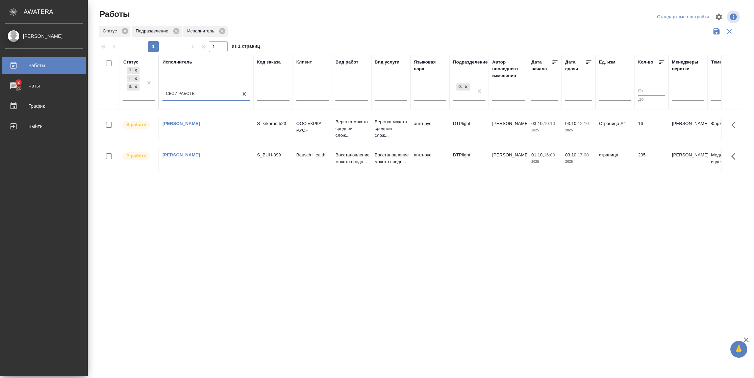
click at [637, 136] on td "16" at bounding box center [652, 129] width 34 height 24
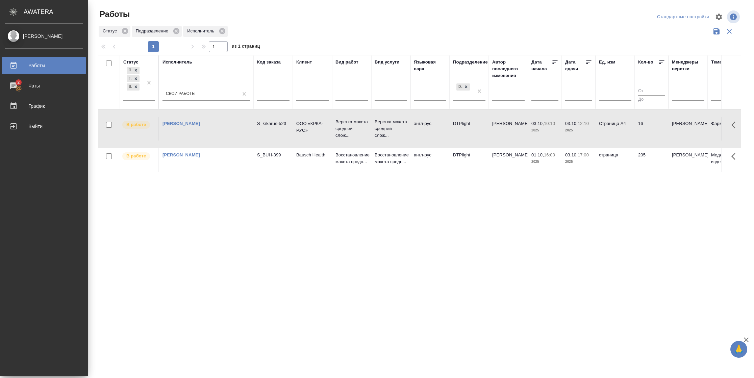
click at [637, 136] on td "16" at bounding box center [652, 129] width 34 height 24
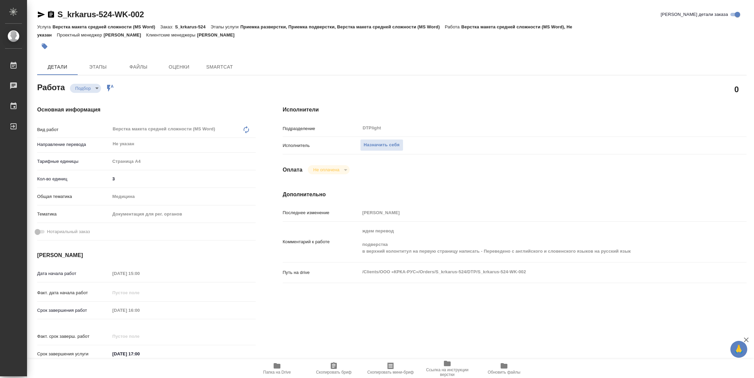
type textarea "x"
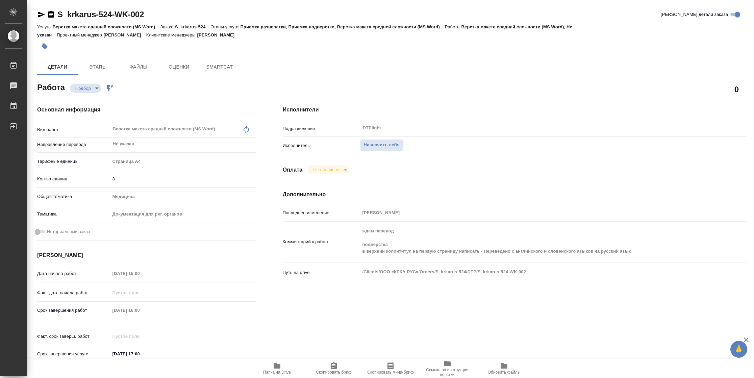
type textarea "x"
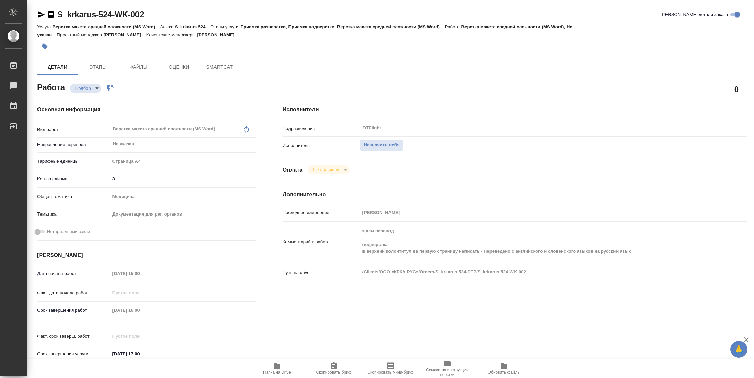
type textarea "x"
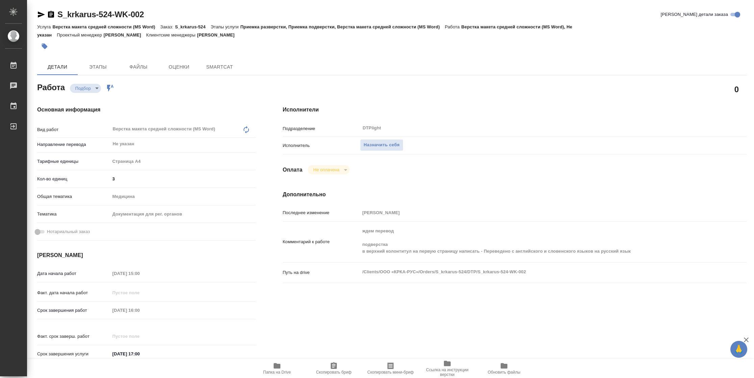
type textarea "x"
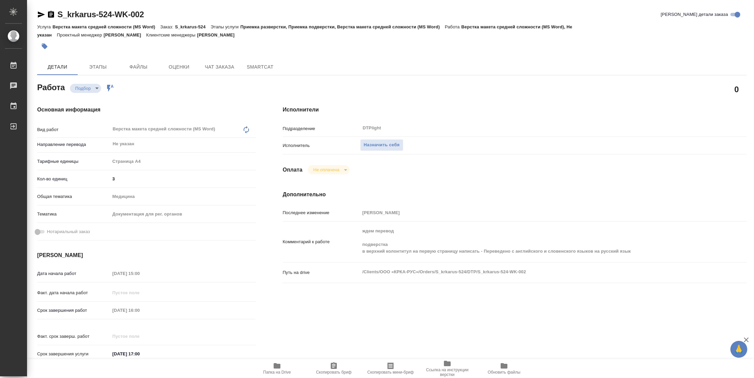
type textarea "x"
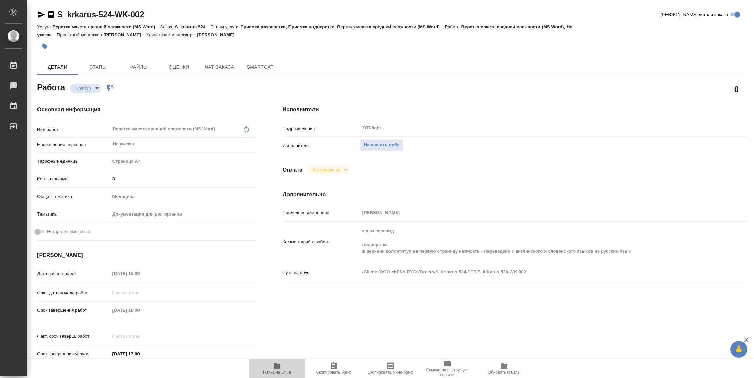
click at [280, 371] on span "Папка на Drive" at bounding box center [277, 372] width 28 height 5
type textarea "x"
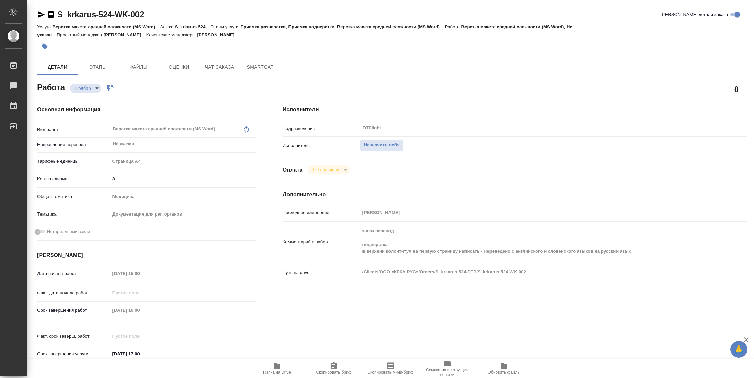
type textarea "x"
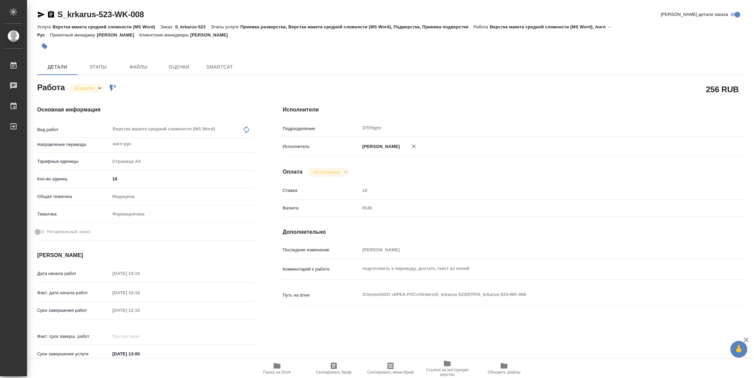
type textarea "x"
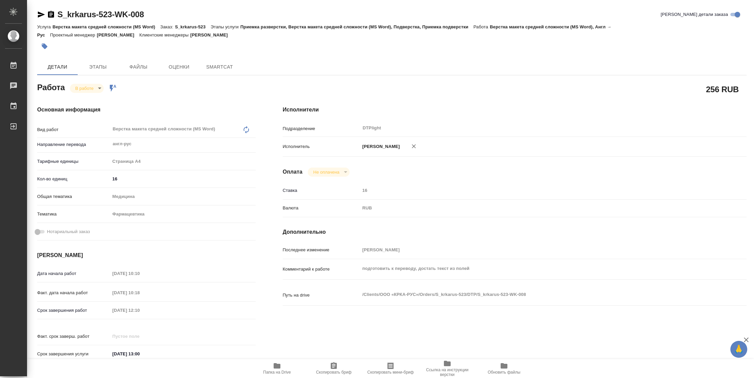
type textarea "x"
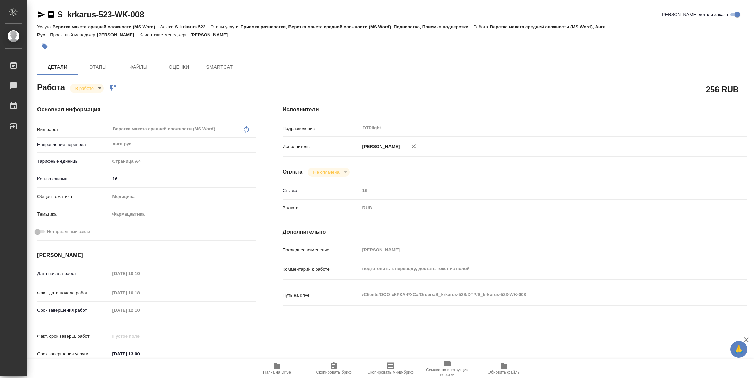
type textarea "x"
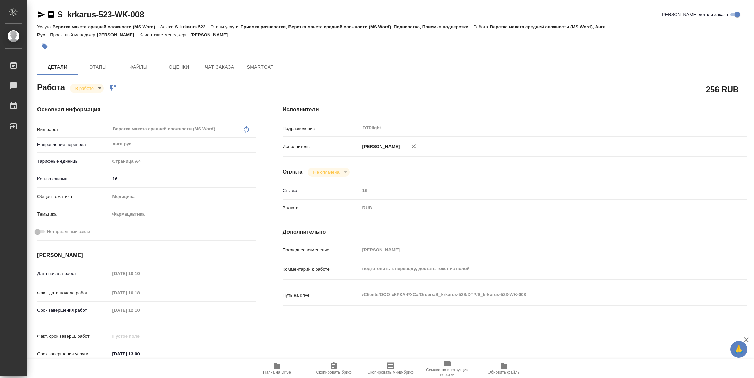
click at [275, 368] on icon "button" at bounding box center [277, 365] width 7 height 5
type textarea "x"
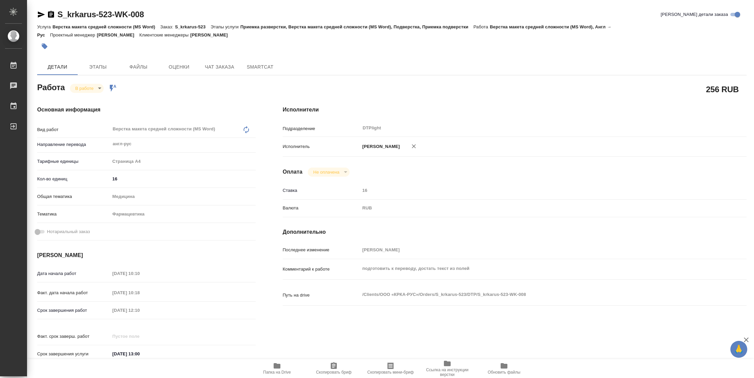
type textarea "x"
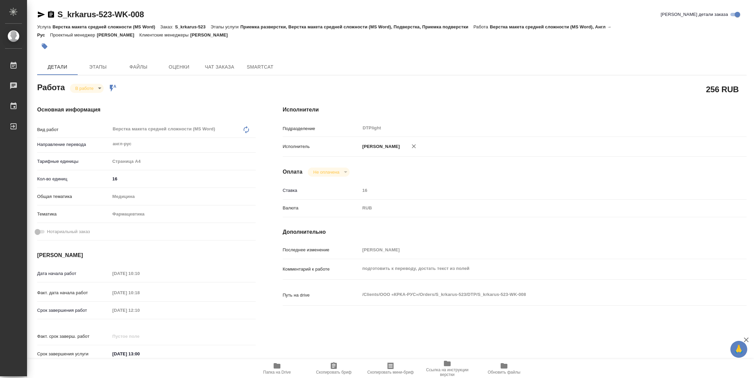
type textarea "x"
click at [92, 87] on body "🙏 .cls-1 fill:#fff; AWATERA Vasilyeva Natalia Работы 2 Чаты График Выйти S_krka…" at bounding box center [377, 189] width 754 height 378
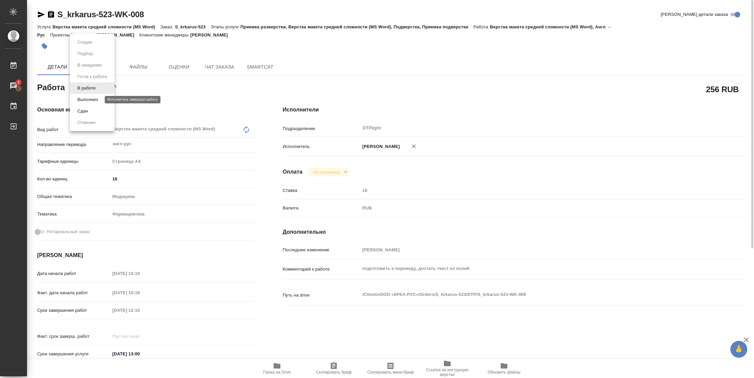
click at [92, 97] on button "Выполнен" at bounding box center [87, 99] width 25 height 7
type textarea "x"
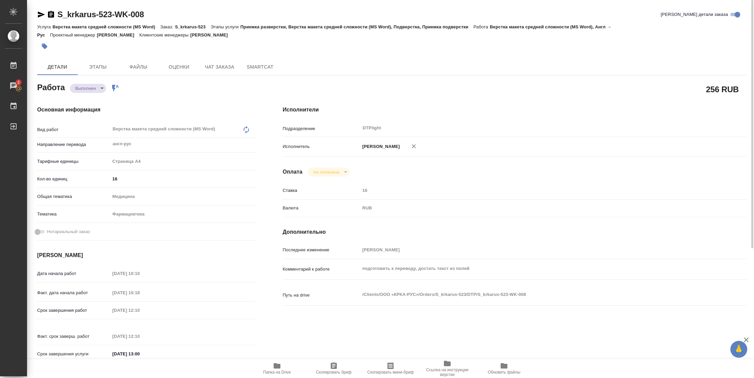
type textarea "x"
drag, startPoint x: 279, startPoint y: 363, endPoint x: 301, endPoint y: 359, distance: 22.3
click at [279, 363] on icon "button" at bounding box center [277, 366] width 8 height 8
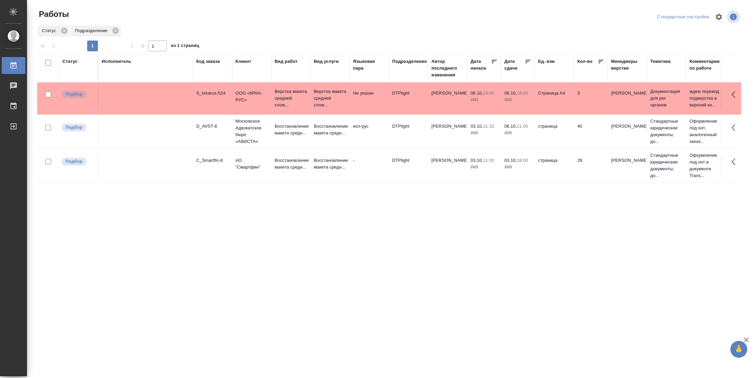
click at [541, 106] on td "Страница А4" at bounding box center [554, 99] width 39 height 24
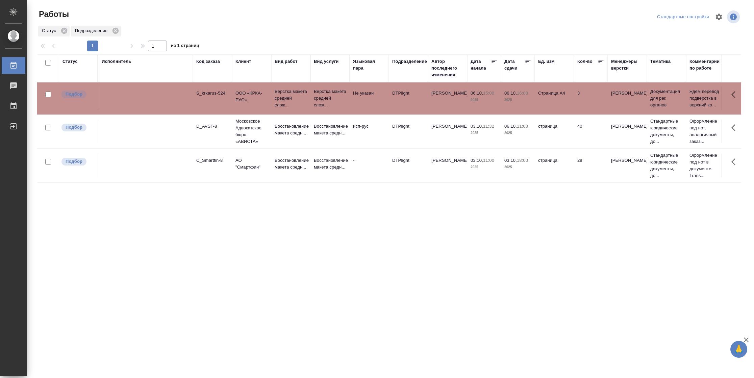
click at [541, 106] on td "Страница А4" at bounding box center [554, 99] width 39 height 24
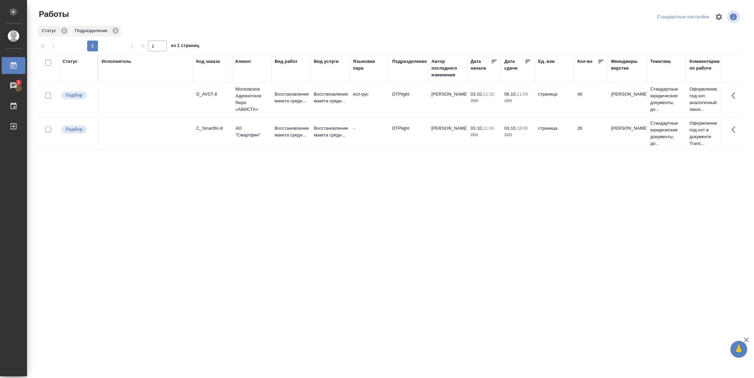
click at [259, 144] on td "АО "Смартфин"" at bounding box center [251, 134] width 39 height 24
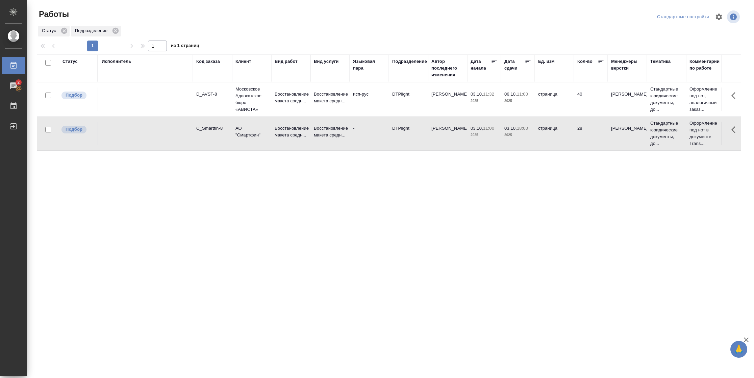
click at [496, 237] on div "Статус Исполнитель Код заказа Клиент Вид работ Вид услуги Языковая пара Подразд…" at bounding box center [389, 175] width 704 height 243
click at [68, 61] on div "Статус" at bounding box center [70, 61] width 15 height 7
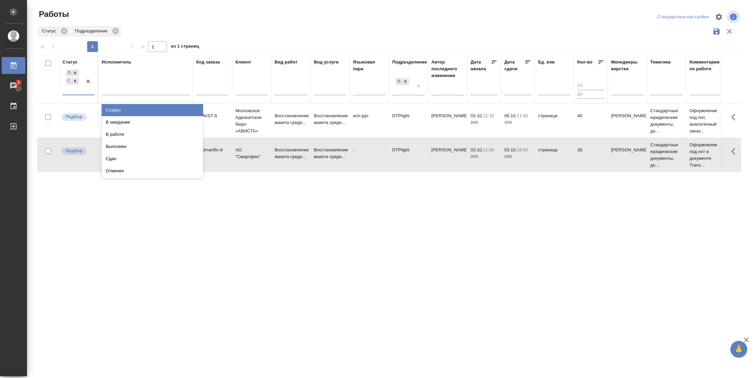
click at [80, 91] on div "Подбор Готов к работе" at bounding box center [73, 81] width 20 height 26
click at [129, 118] on div "В ожидании" at bounding box center [152, 122] width 101 height 12
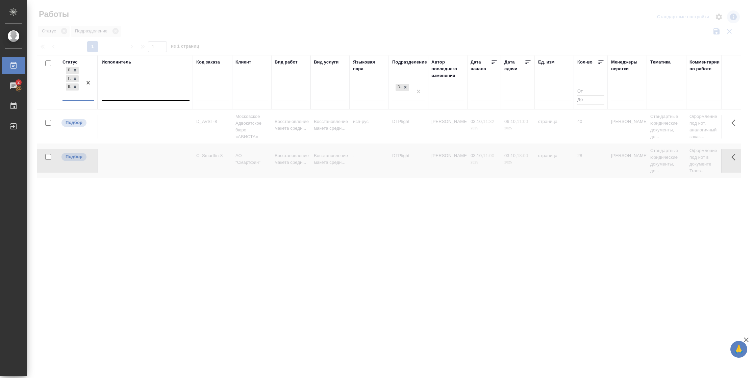
click at [119, 87] on div "Исполнитель" at bounding box center [146, 82] width 88 height 47
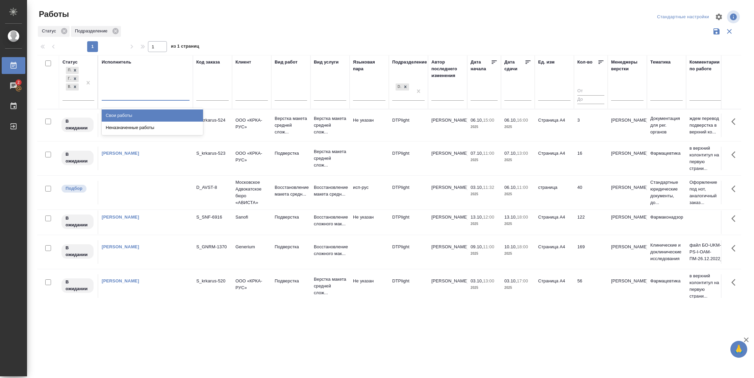
click at [119, 95] on div at bounding box center [146, 94] width 88 height 10
click at [127, 112] on div "Свои работы" at bounding box center [152, 116] width 101 height 12
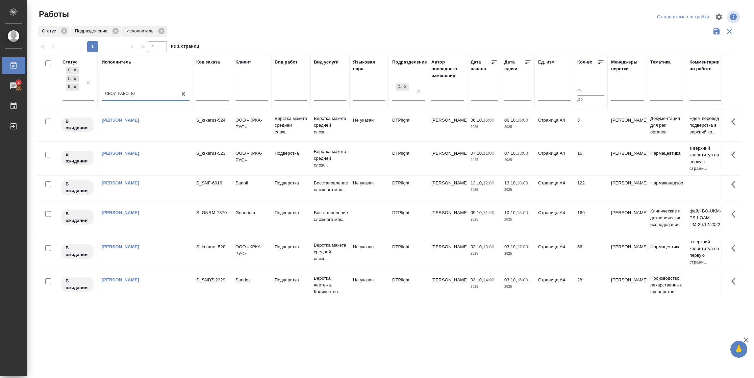
click at [528, 63] on icon at bounding box center [528, 62] width 7 height 7
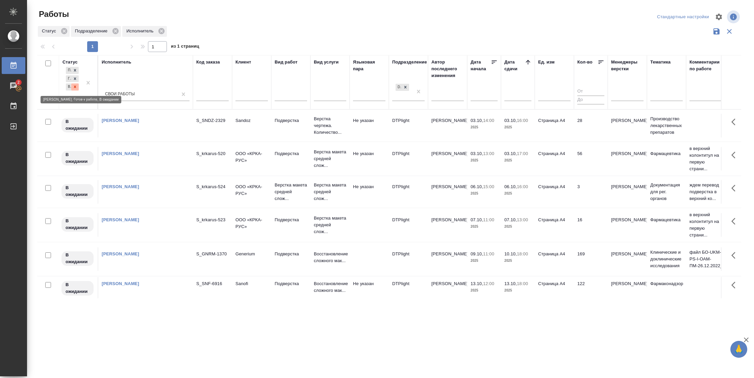
click at [76, 87] on icon at bounding box center [75, 86] width 5 height 5
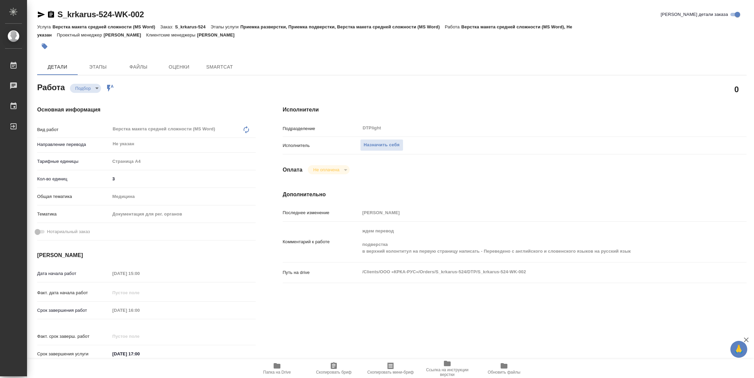
type textarea "x"
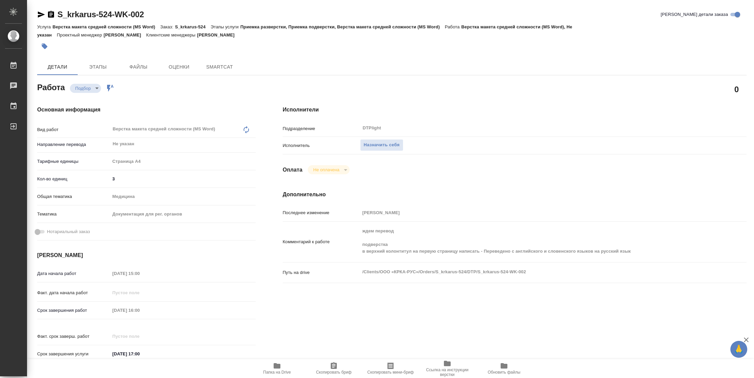
type textarea "x"
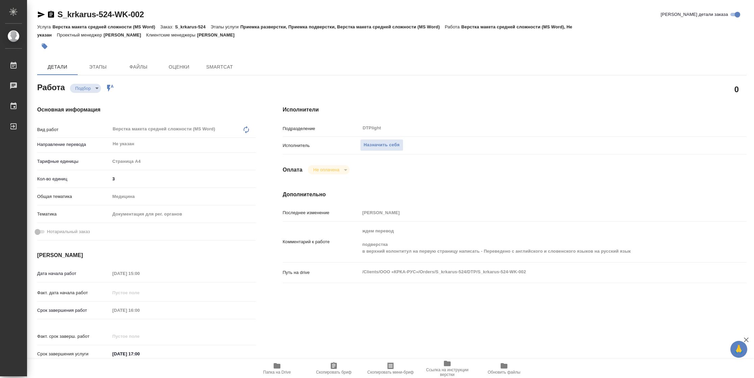
type textarea "x"
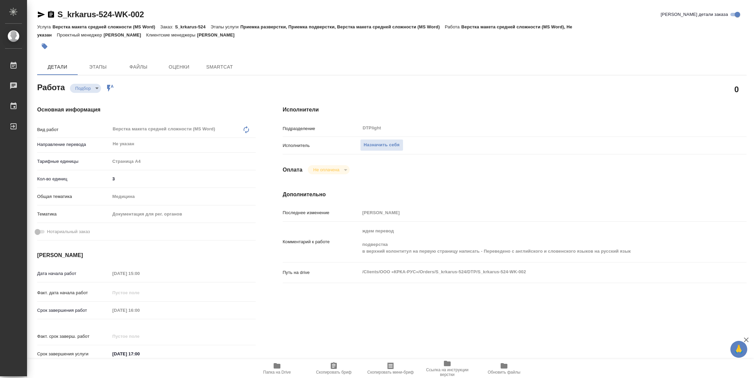
type textarea "x"
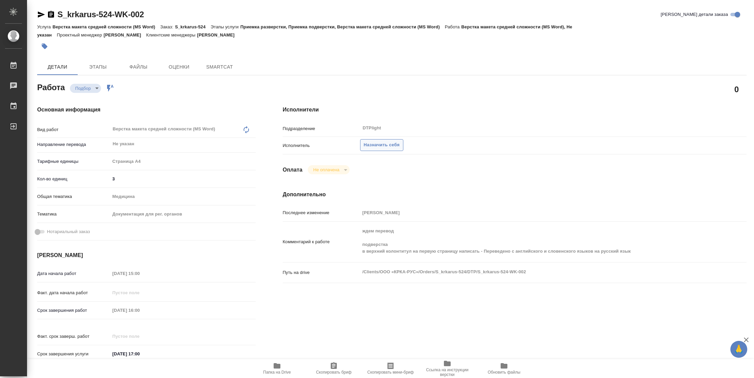
type textarea "x"
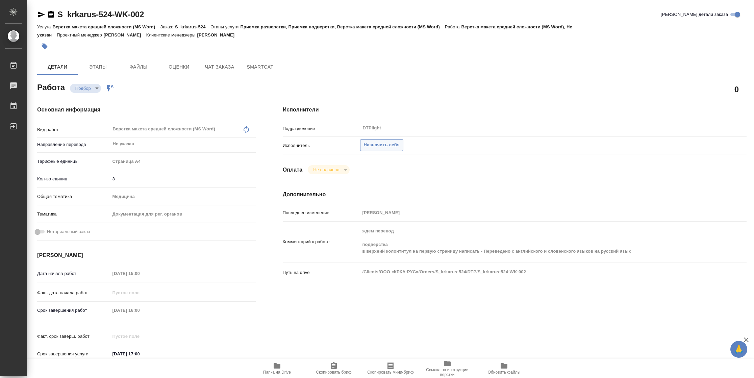
click at [384, 147] on span "Назначить себя" at bounding box center [382, 145] width 36 height 8
type textarea "x"
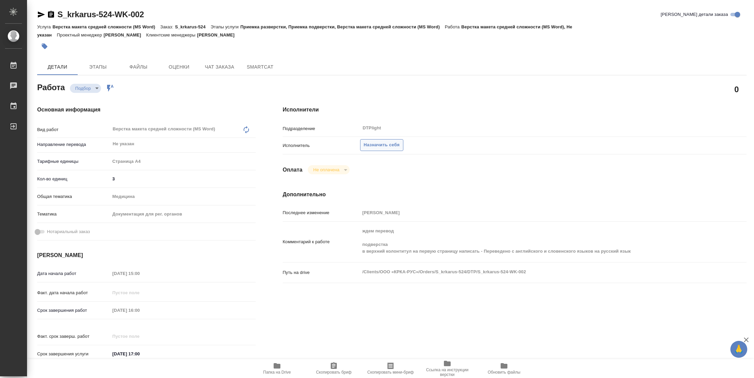
type textarea "x"
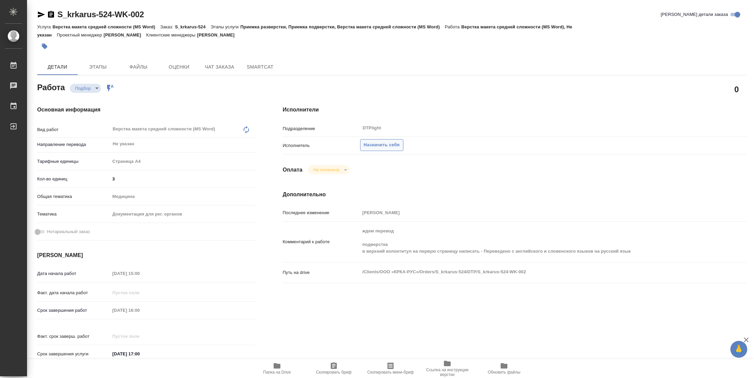
type textarea "x"
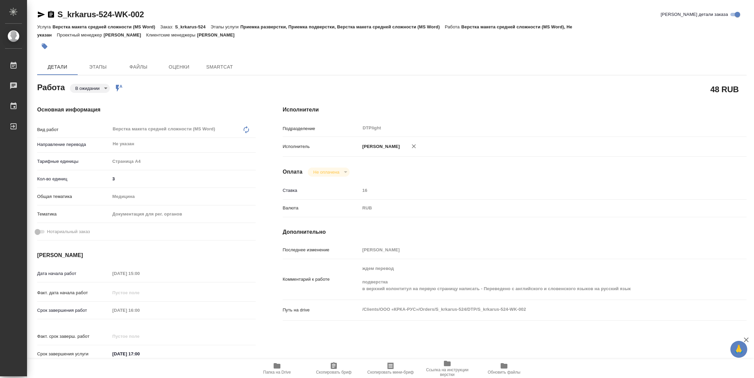
type textarea "x"
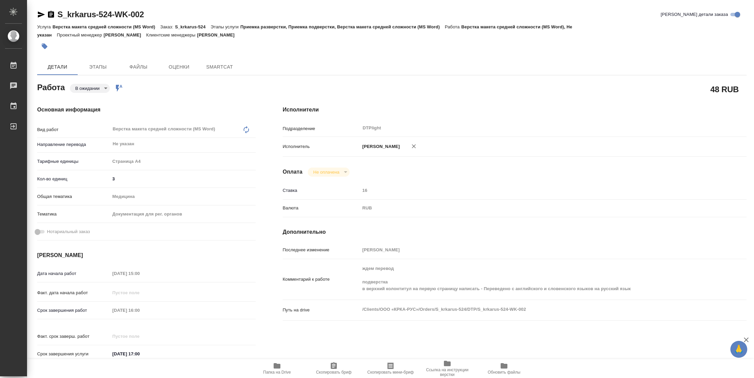
type textarea "x"
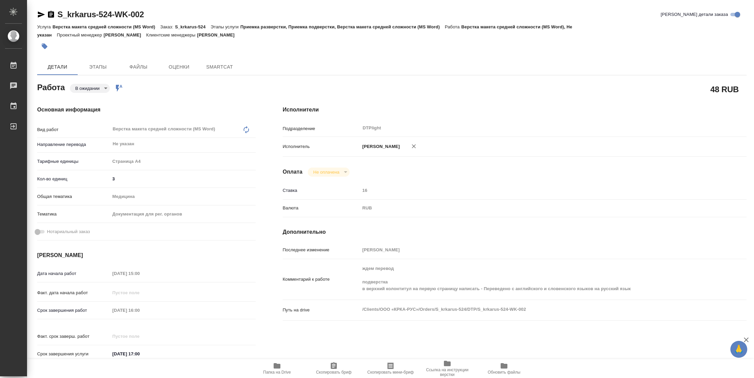
type textarea "x"
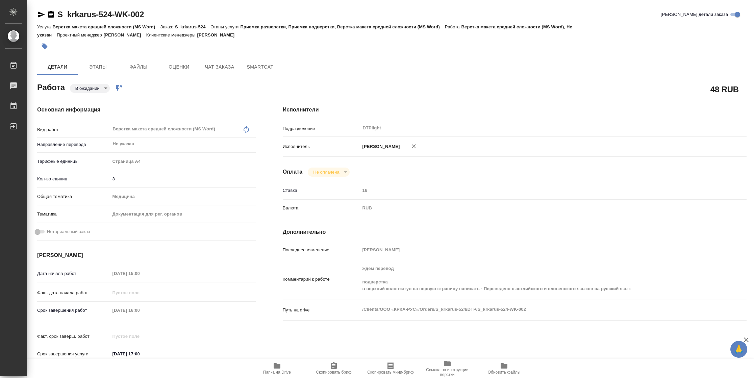
type textarea "x"
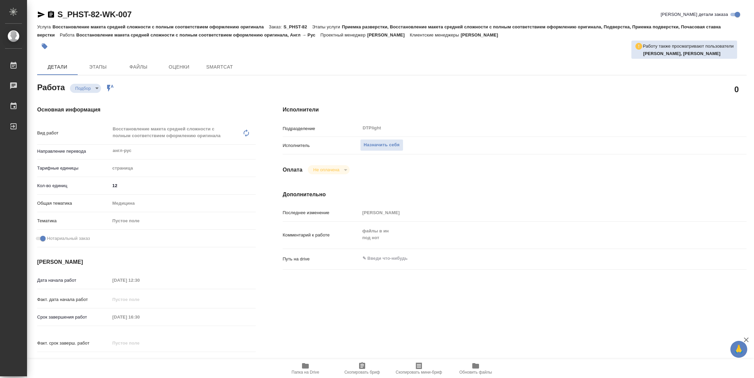
type textarea "x"
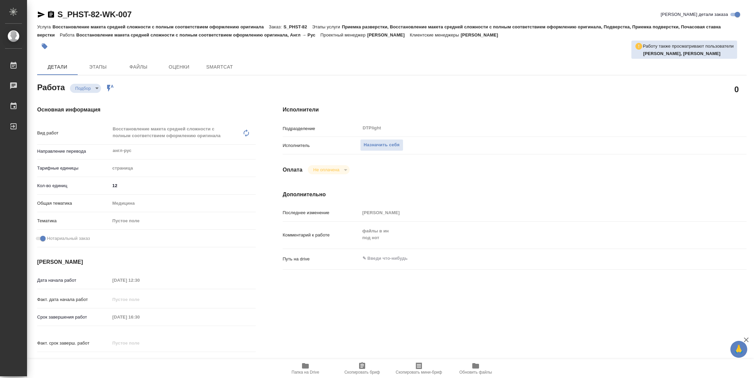
type textarea "x"
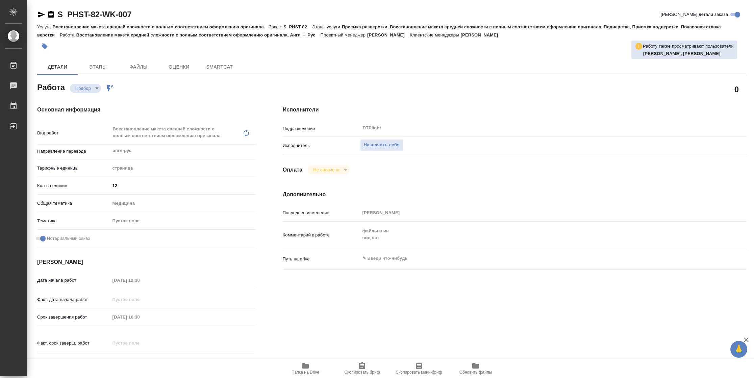
type textarea "x"
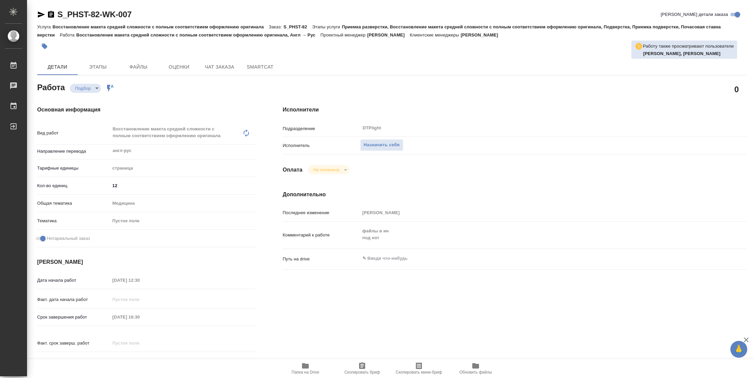
click at [306, 363] on icon "button" at bounding box center [305, 366] width 8 height 8
type textarea "x"
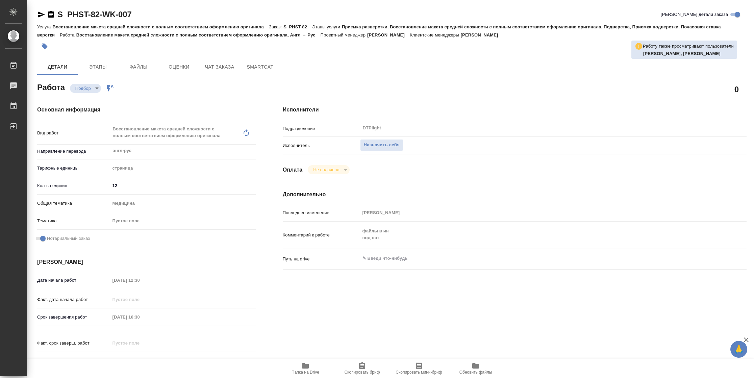
type textarea "x"
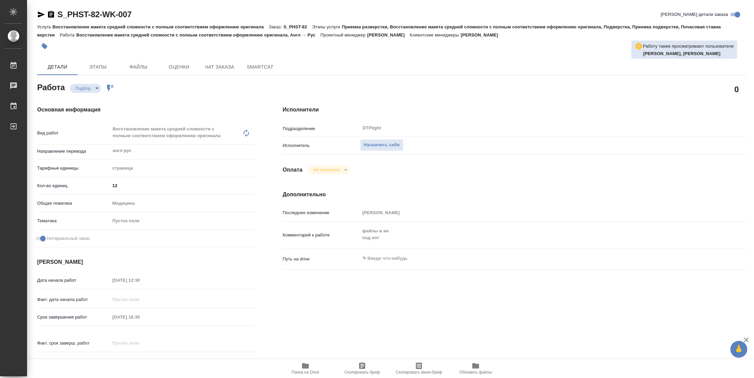
type textarea "x"
